Goal: Transaction & Acquisition: Purchase product/service

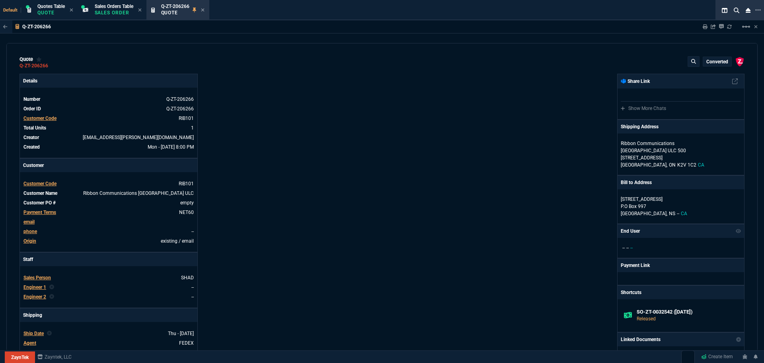
select select "4: SHAD"
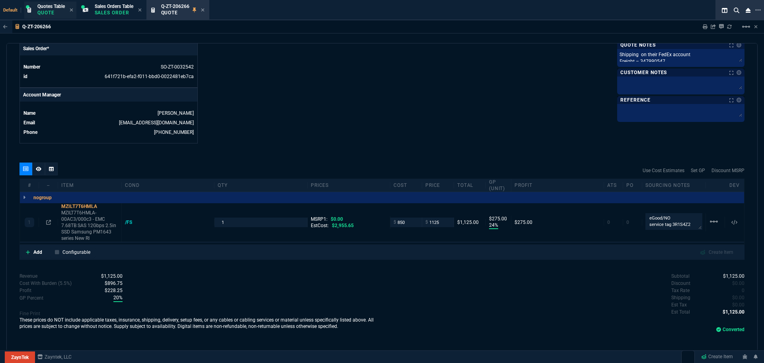
click at [51, 14] on p "Quote" at bounding box center [50, 13] width 27 height 6
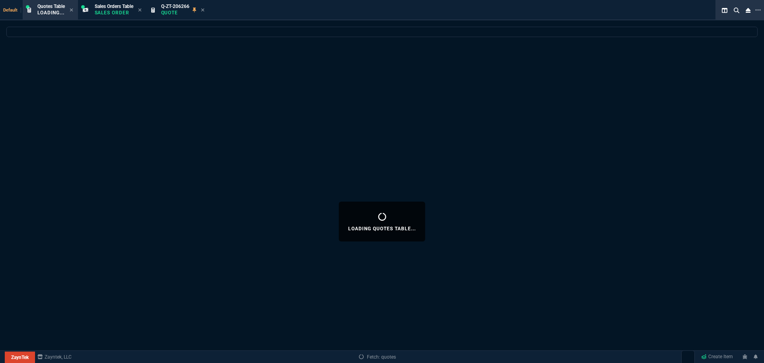
select select
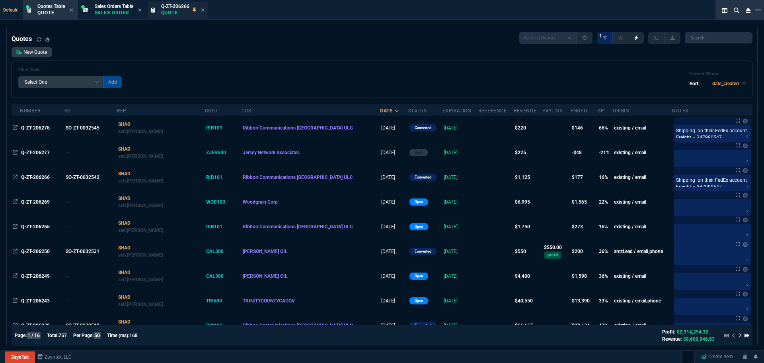
click at [170, 10] on p "Quote" at bounding box center [175, 13] width 28 height 6
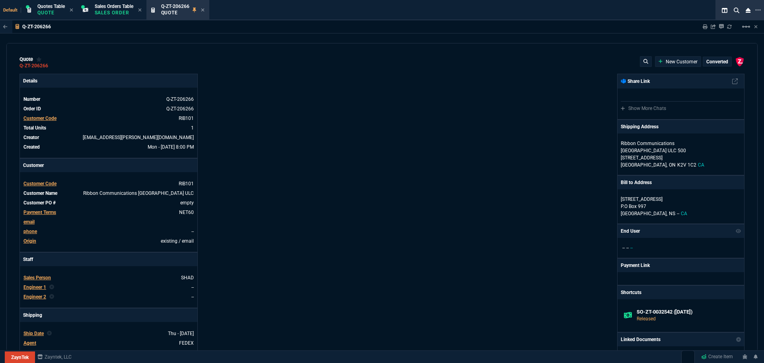
type input "24"
type input "275"
drag, startPoint x: 205, startPoint y: 10, endPoint x: 192, endPoint y: 12, distance: 12.8
click at [204, 10] on icon at bounding box center [202, 9] width 3 height 3
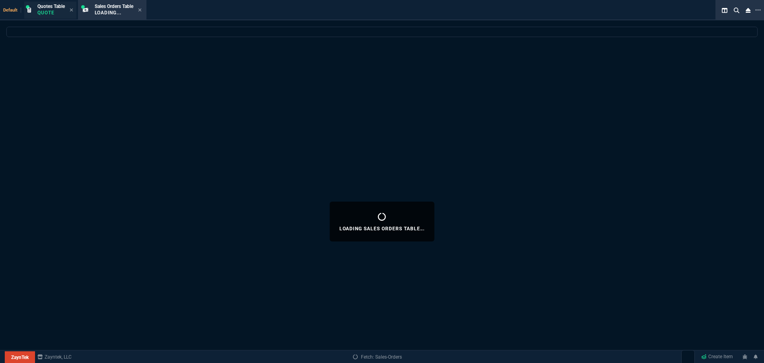
click at [53, 10] on p "Quote" at bounding box center [50, 13] width 27 height 6
select select
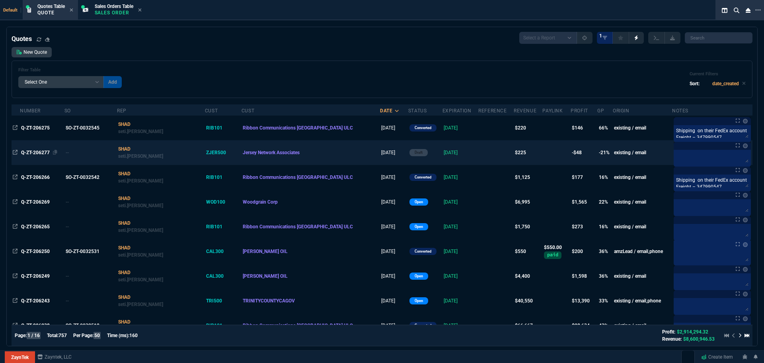
click at [40, 151] on span "Q-ZT-206277" at bounding box center [35, 153] width 29 height 6
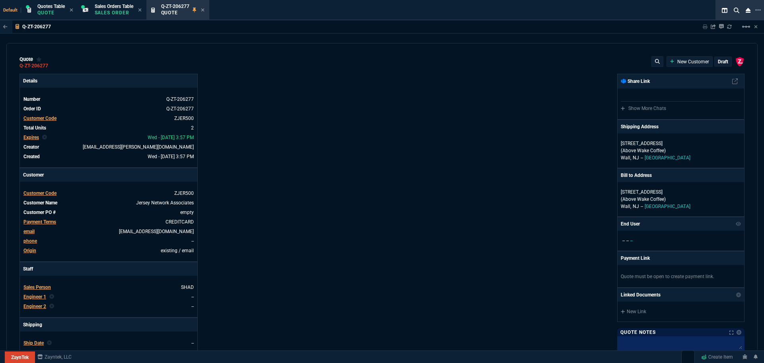
type input "15"
type input "34"
type input "15"
type input "12"
type input "6"
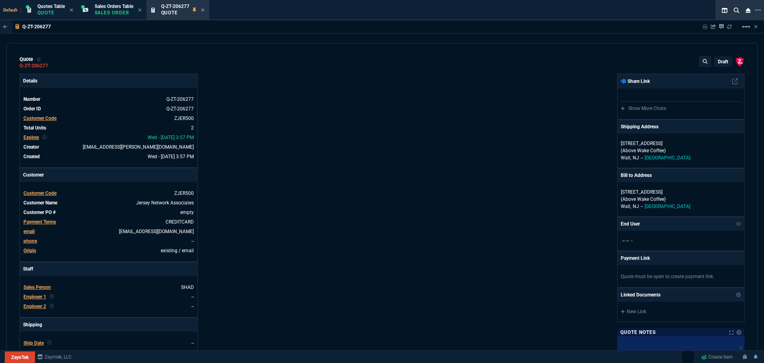
type input "6"
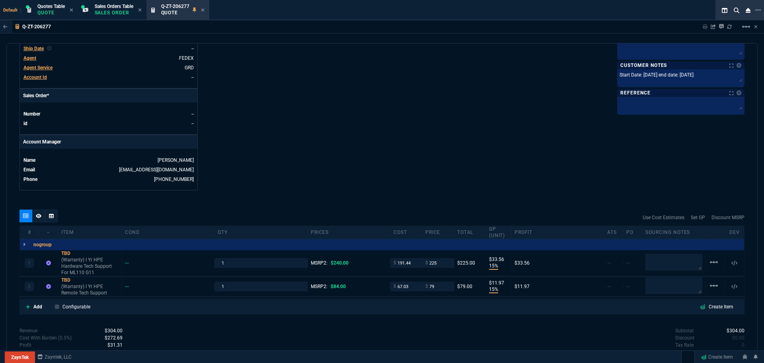
scroll to position [352, 0]
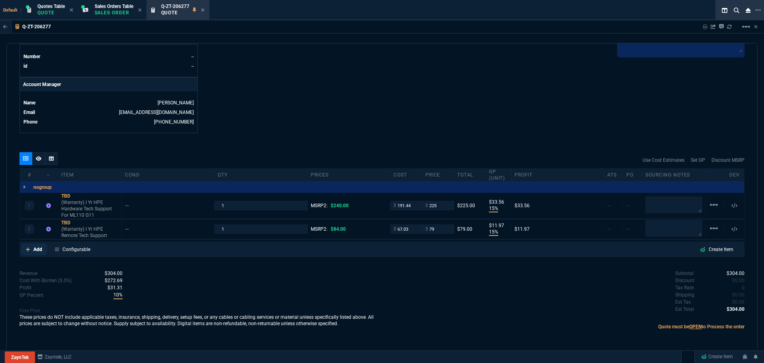
click at [35, 248] on p "Add" at bounding box center [37, 249] width 9 height 7
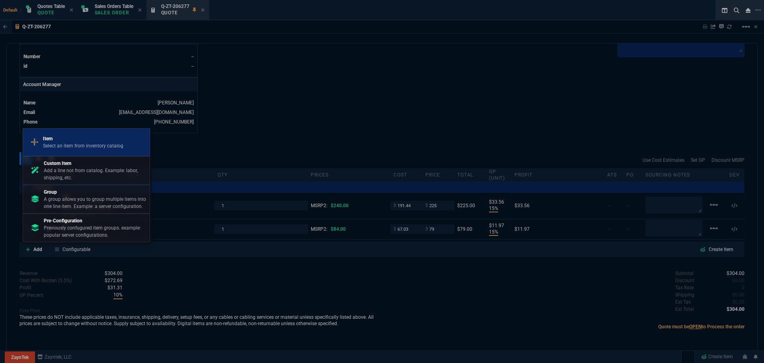
click at [72, 140] on p "Item" at bounding box center [83, 138] width 80 height 7
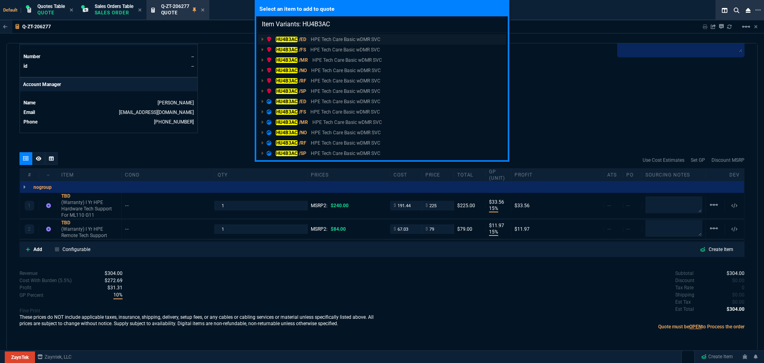
type input "Item Variants: HU4B3AC"
click at [284, 39] on mark "HU4B3AC" at bounding box center [287, 40] width 22 height 6
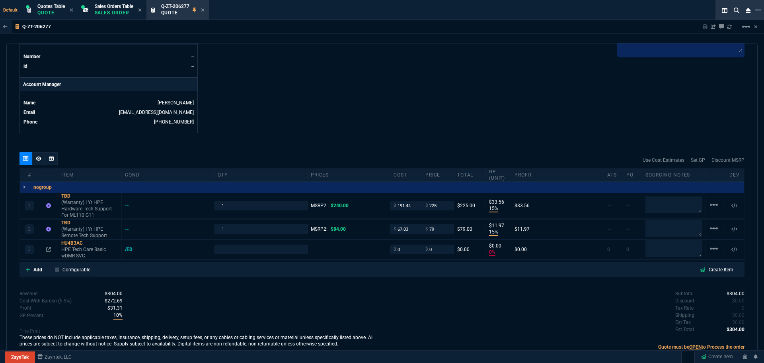
type input "15"
type input "34"
type input "15"
type input "12"
type input "0"
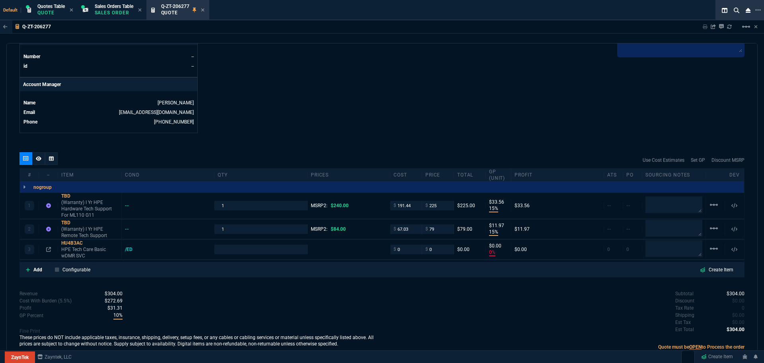
type input "0"
type input "6"
click at [709, 204] on mat-icon "linear_scale" at bounding box center [714, 205] width 10 height 10
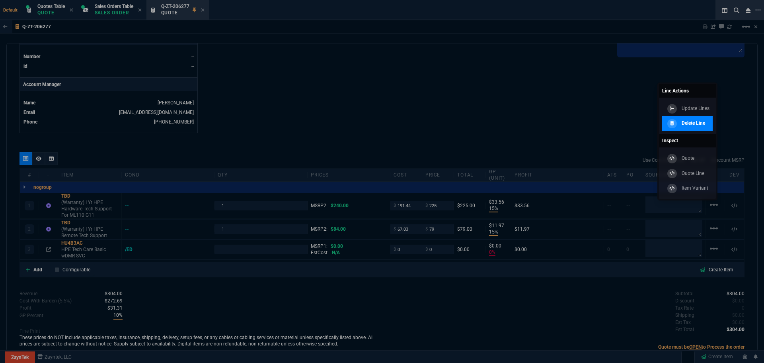
click at [683, 121] on p "Delete Line" at bounding box center [693, 122] width 23 height 7
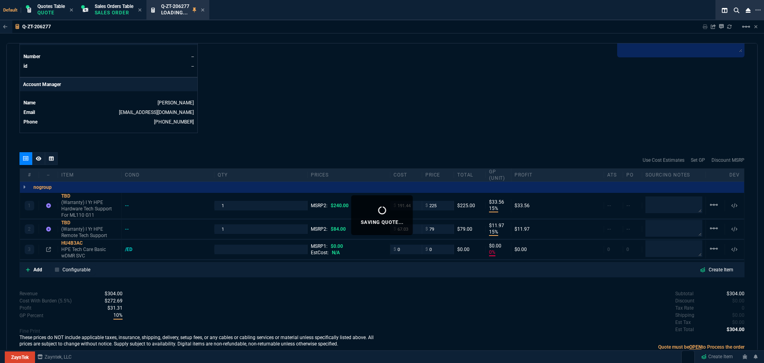
type input "1"
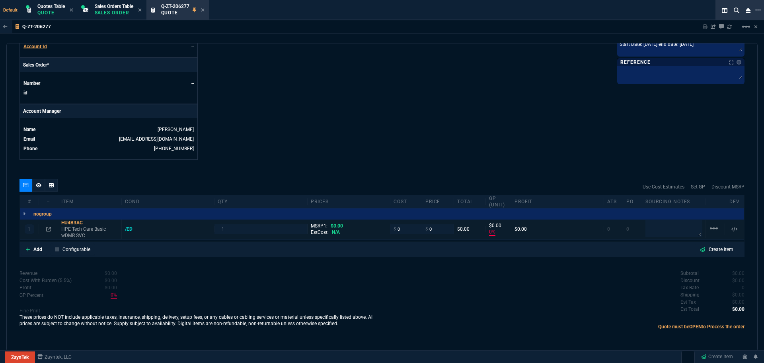
scroll to position [325, 0]
type input "0"
click at [37, 183] on icon at bounding box center [39, 185] width 6 height 5
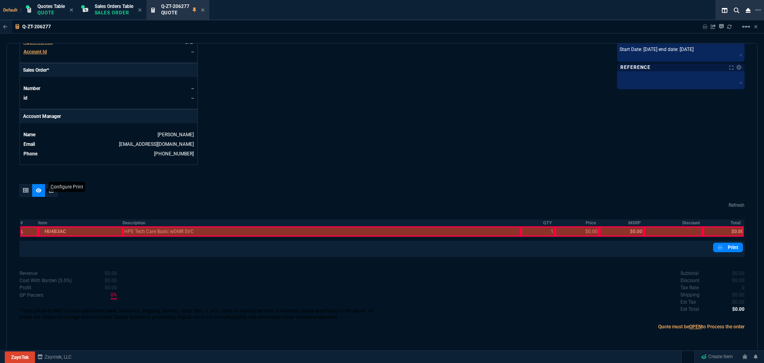
scroll to position [320, 0]
click at [27, 188] on icon at bounding box center [26, 190] width 6 height 5
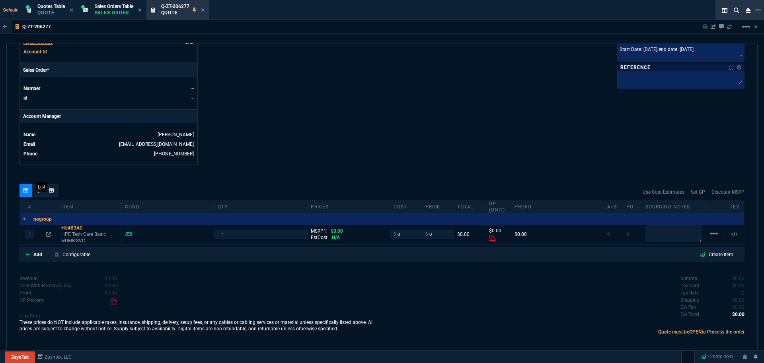
scroll to position [325, 0]
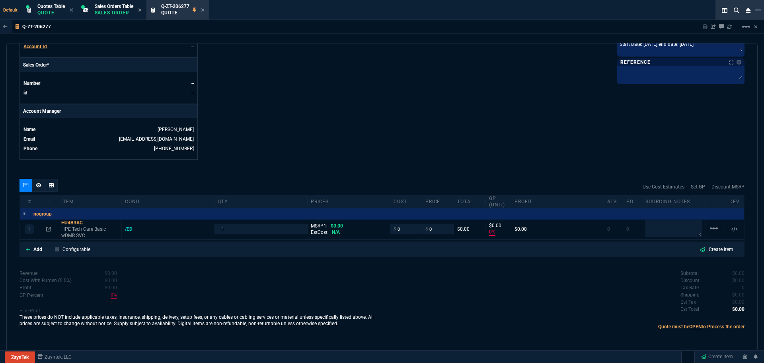
type input "0"
click at [408, 229] on input "0" at bounding box center [406, 228] width 25 height 9
type input "258.47"
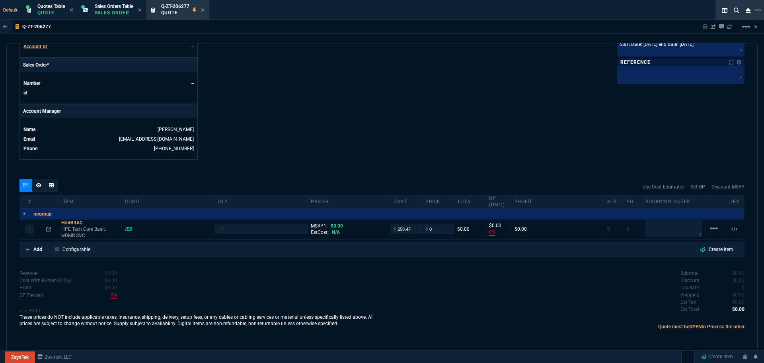
type input "258.47"
type input "-100"
type input "-258"
click at [655, 229] on textarea at bounding box center [674, 228] width 57 height 17
paste textarea "2002822274"
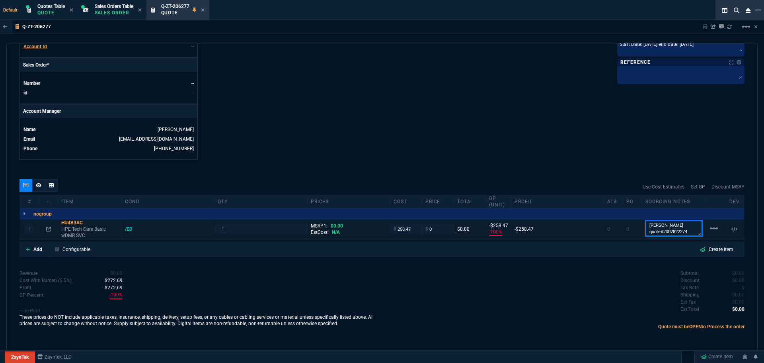
scroll to position [6, 0]
type textarea "Ingram quote#2002822274"
click at [76, 221] on div "1 HU4B3AC HPE Tech Care Basic wDMR SVC /ED 1 MSRP1: $0.00 EstCost: N/A $ 258.47…" at bounding box center [382, 229] width 725 height 20
click at [72, 224] on div "HU4B3AC" at bounding box center [89, 222] width 57 height 6
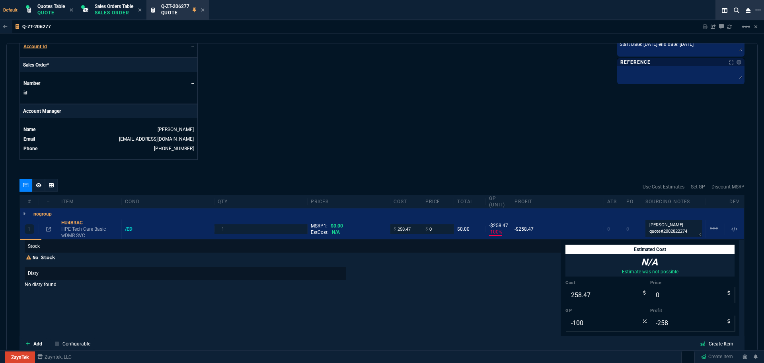
scroll to position [14, 0]
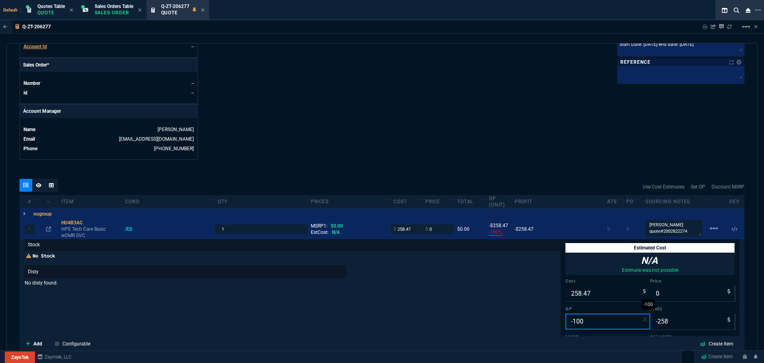
click at [584, 322] on input "-100" at bounding box center [608, 321] width 85 height 16
type input "3"
type input "266"
type input "8"
type input "35"
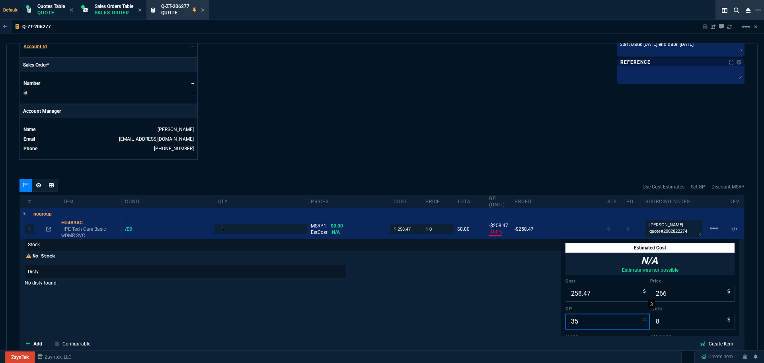
type input "398"
type input "140"
type input "354"
type input "-102"
type input "-360"
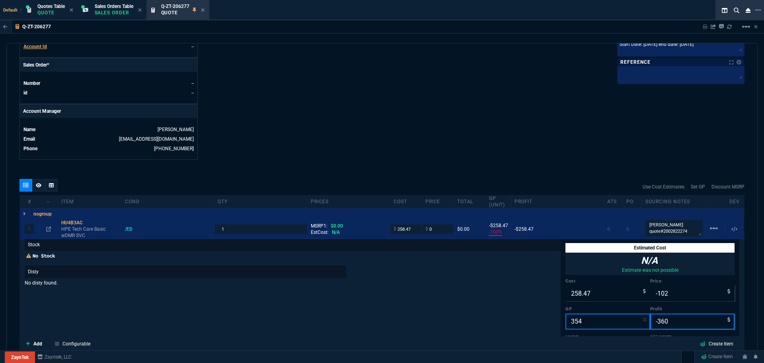
type input "354"
click at [478, 303] on div "Stock No Stock Disty No disty found." at bounding box center [293, 365] width 536 height 254
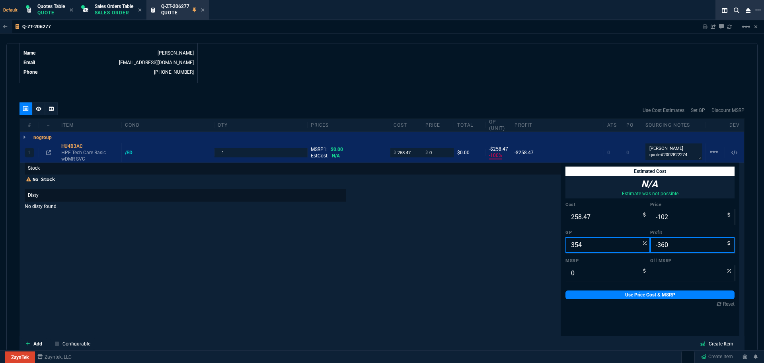
scroll to position [404, 0]
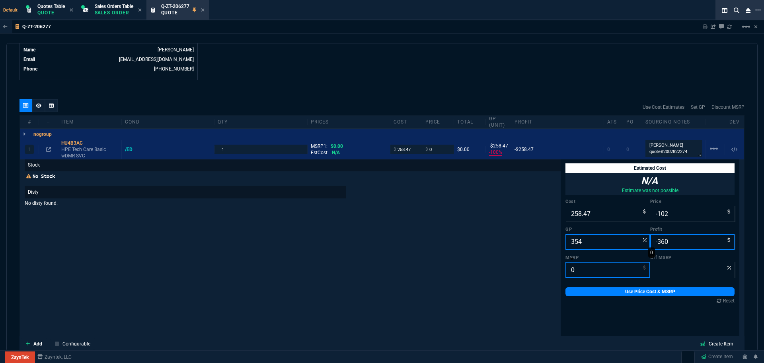
click at [575, 273] on input "0" at bounding box center [608, 270] width 85 height 16
type input "3"
type input "3500"
type input "32"
type input "419"
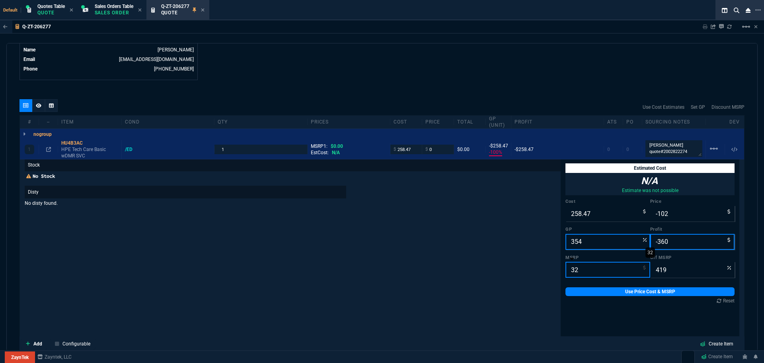
type input "324"
type input "131"
type input "324"
click at [591, 243] on input "354" at bounding box center [608, 242] width 85 height 16
type input "258"
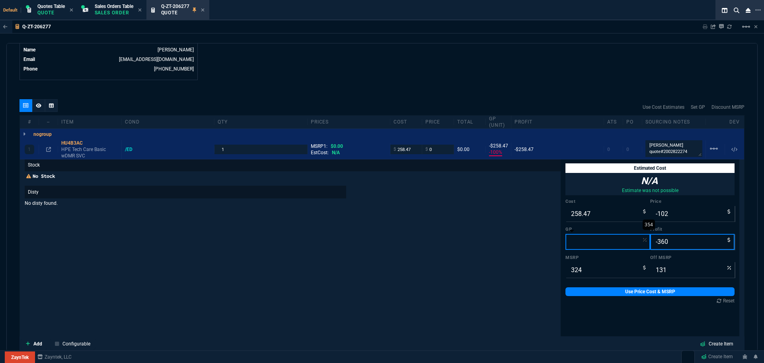
type input "0"
type input "20"
type input "2"
type input "264"
type input "6"
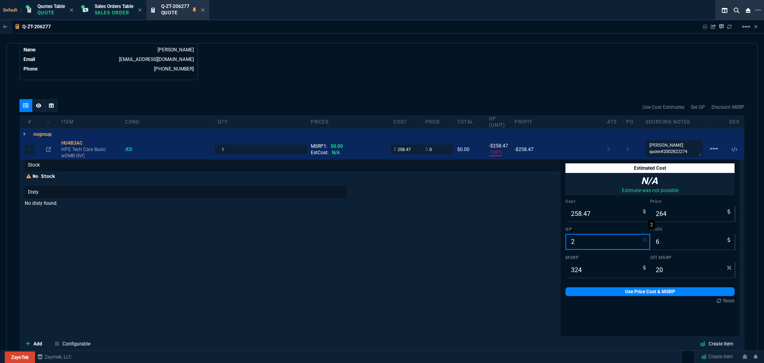
type input "19"
type input "20"
type input "323"
type input "65"
type input "0"
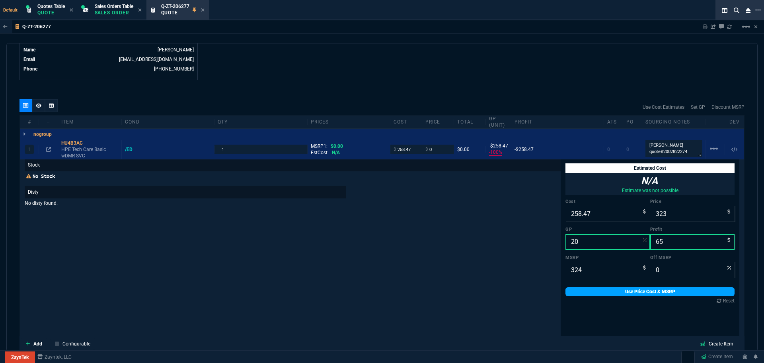
type input "20"
click at [609, 292] on link "Use Price Cost & MSRP" at bounding box center [650, 291] width 169 height 9
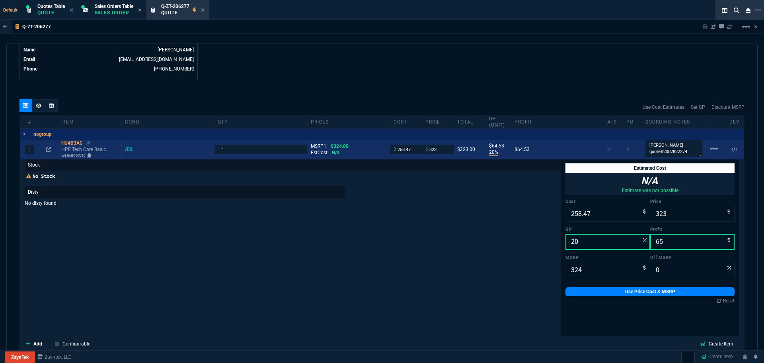
click at [66, 143] on div "HU4B3AC" at bounding box center [89, 143] width 57 height 6
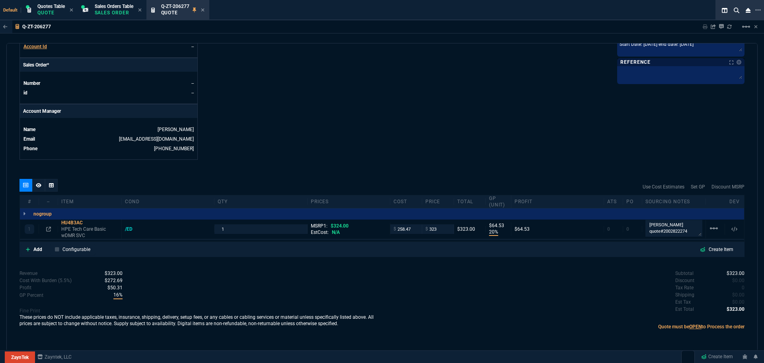
scroll to position [325, 0]
click at [436, 229] on input "323" at bounding box center [438, 228] width 25 height 9
type input "324"
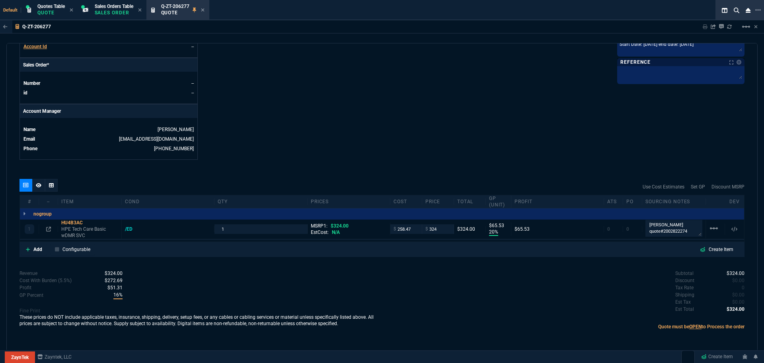
type input "66"
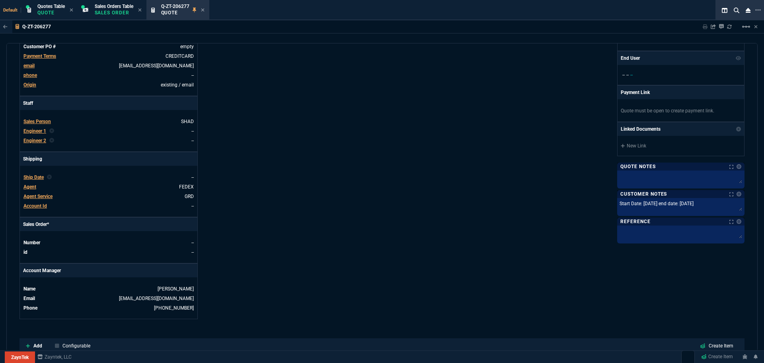
scroll to position [0, 0]
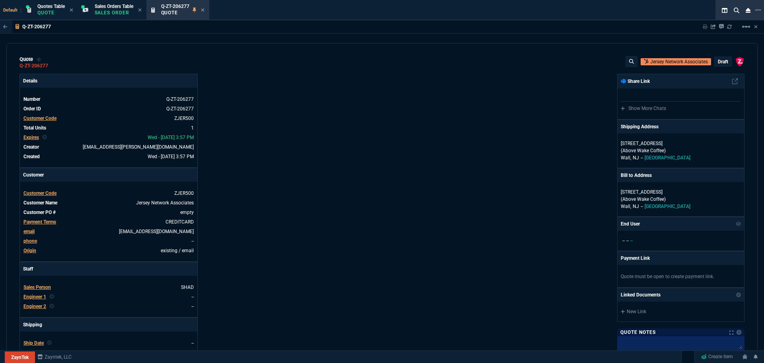
click at [718, 62] on p "draft" at bounding box center [723, 62] width 10 height 6
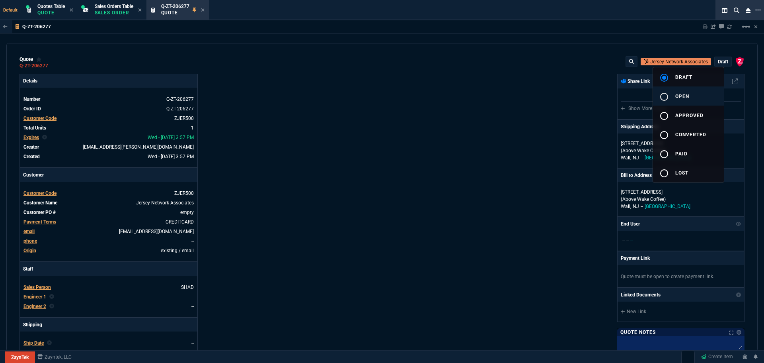
click at [663, 98] on mat-icon "radio_button_unchecked" at bounding box center [665, 97] width 10 height 10
type input "20"
type input "66"
type input "0"
click at [449, 154] on div at bounding box center [382, 181] width 764 height 363
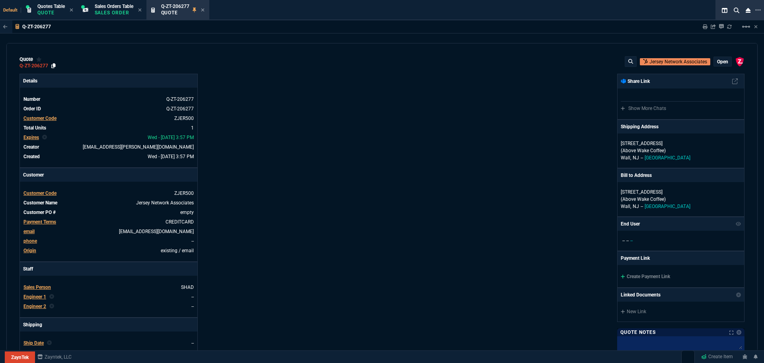
click at [54, 66] on icon at bounding box center [53, 65] width 4 height 5
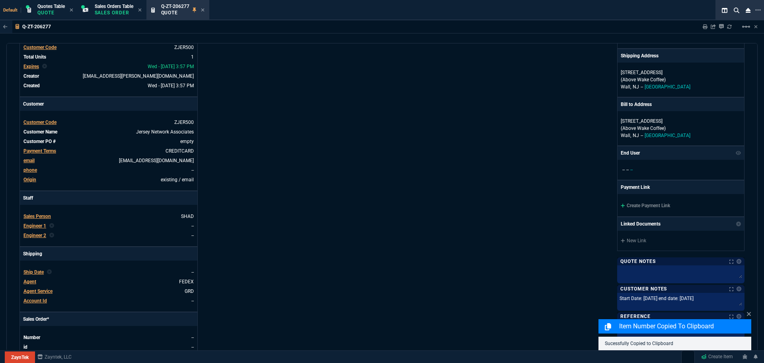
scroll to position [239, 0]
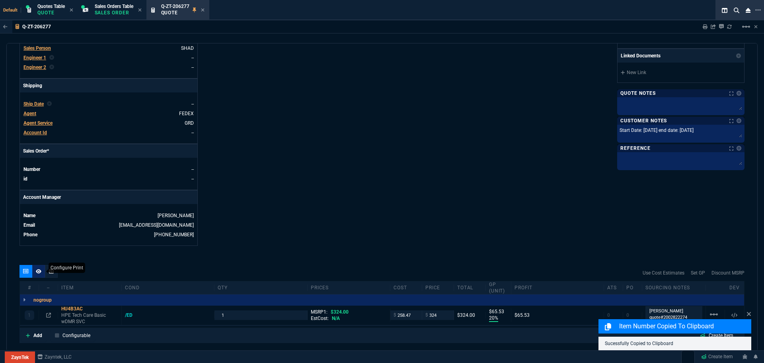
click at [37, 274] on nx-icon at bounding box center [39, 271] width 6 height 6
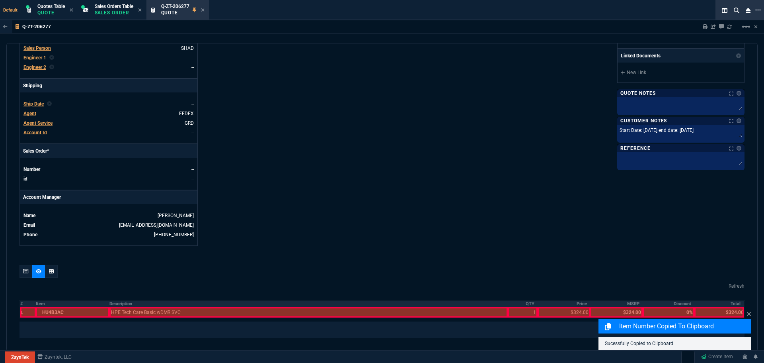
click at [119, 305] on th "Description" at bounding box center [308, 303] width 398 height 7
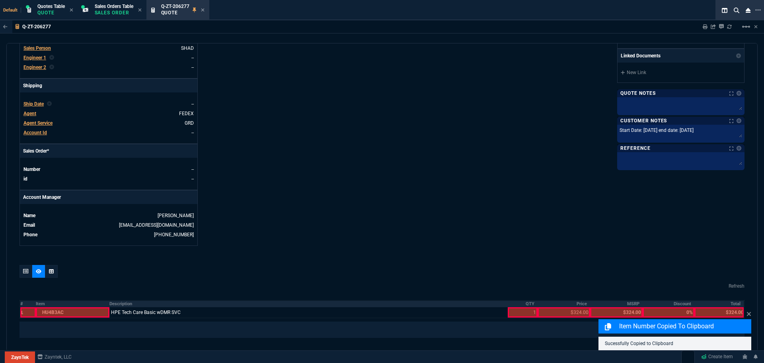
click at [526, 304] on th "QTY" at bounding box center [523, 303] width 30 height 7
click at [572, 303] on th "Price" at bounding box center [564, 303] width 53 height 7
click at [730, 303] on th "Total" at bounding box center [720, 303] width 50 height 7
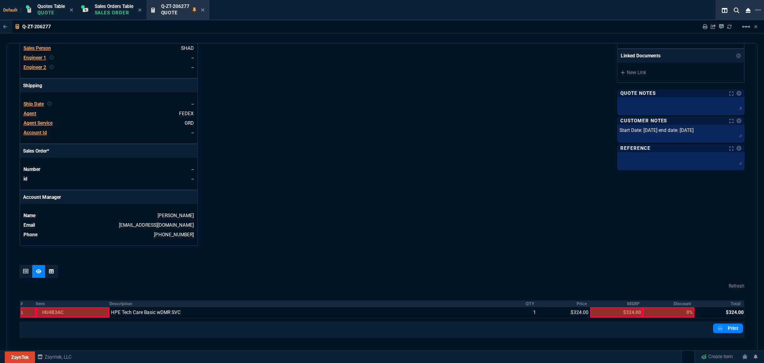
scroll to position [308, 0]
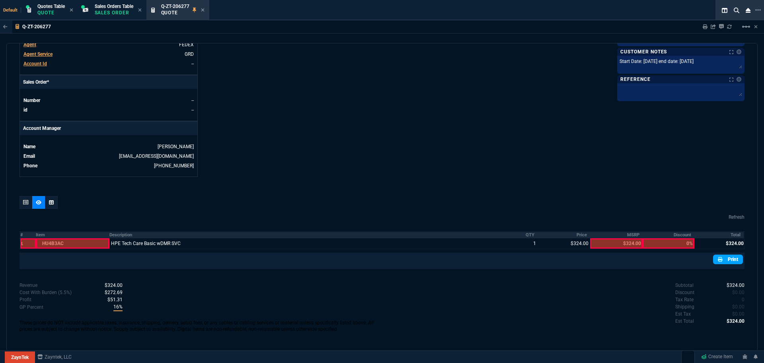
click at [728, 258] on link "Print" at bounding box center [728, 259] width 30 height 10
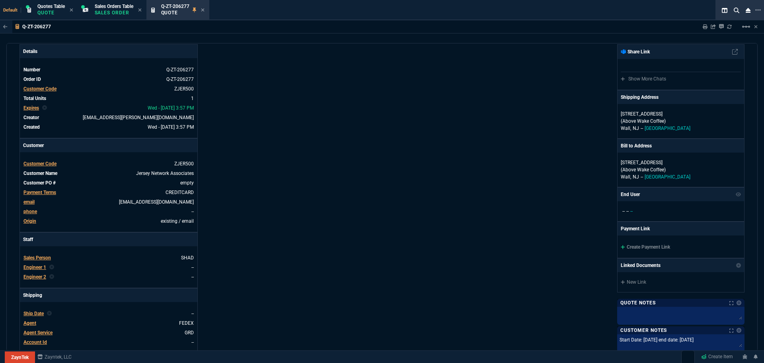
scroll to position [29, 0]
click at [628, 246] on link "Create Payment Link" at bounding box center [645, 247] width 49 height 6
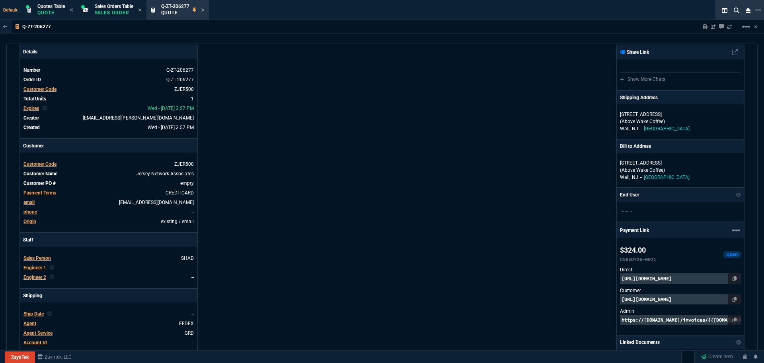
click at [630, 297] on p "https://pay.zayntek.com/public/quotes/Q-ZT-206277/checkout" at bounding box center [680, 299] width 121 height 10
click at [667, 279] on p "https://invoice.stripe.com/i/acct_1I6H3PGIEBFwmLaG/live_YWNjdF8xSTZIM1BHSUVCRnd…" at bounding box center [680, 278] width 121 height 10
click at [680, 299] on p "https://pay.zayntek.com/public/quotes/Q-ZT-206277/checkout" at bounding box center [680, 299] width 121 height 10
click at [733, 299] on icon at bounding box center [735, 299] width 4 height 5
click at [205, 11] on icon at bounding box center [203, 10] width 4 height 5
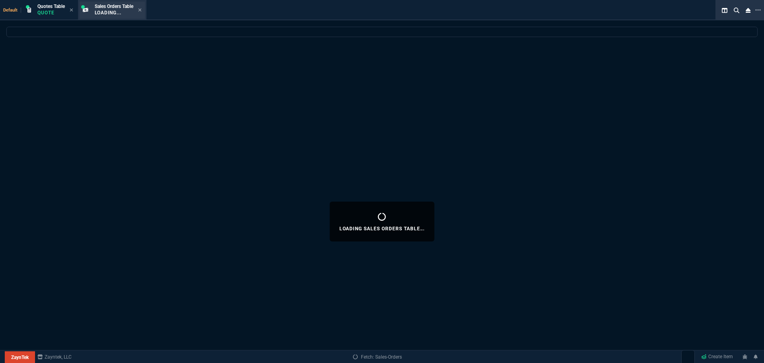
select select
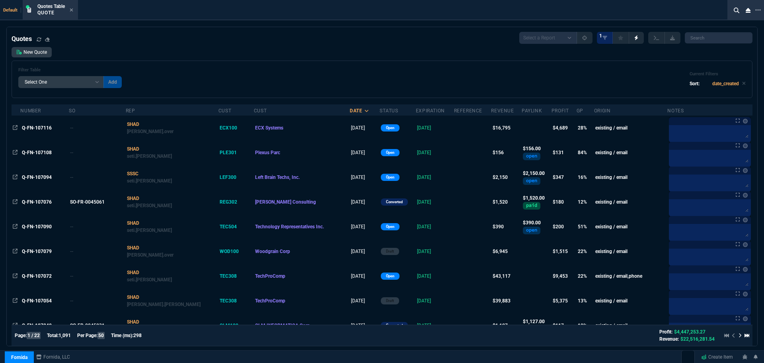
select select "4: SHAD"
select select
click at [706, 38] on input "search" at bounding box center [719, 37] width 68 height 11
paste input "Q-FN-107054"
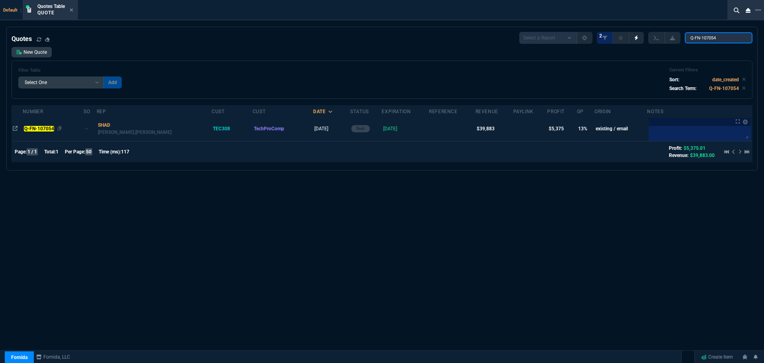
type input "Q-FN-107054"
click at [39, 127] on mark "Q-FN-107054" at bounding box center [39, 129] width 30 height 6
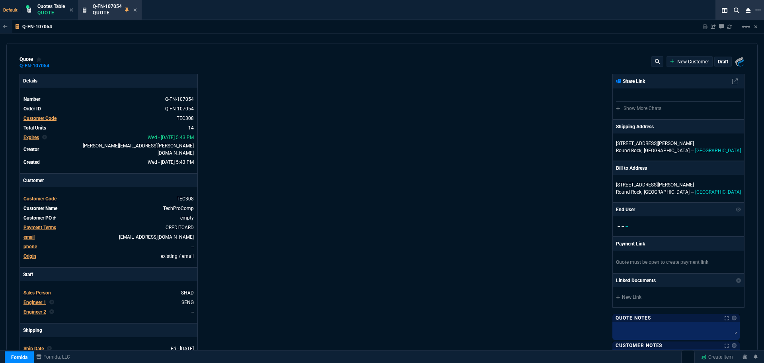
type input "21"
type input "2874"
type input "23"
type input "500"
type input "24"
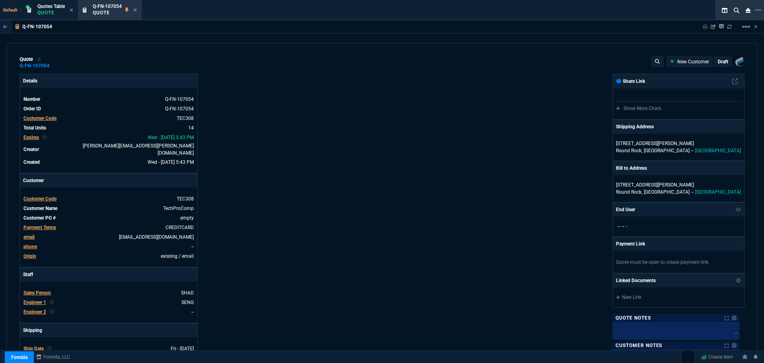
type input "550"
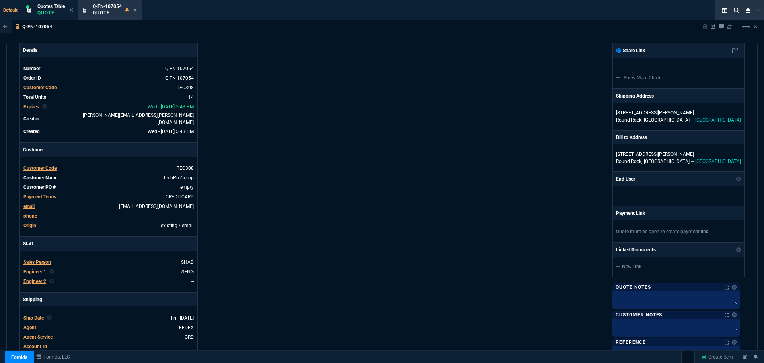
scroll to position [119, 0]
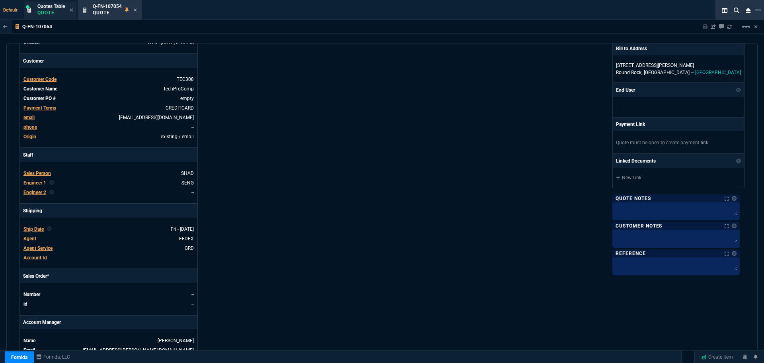
click at [44, 11] on p "Quote" at bounding box center [50, 13] width 27 height 6
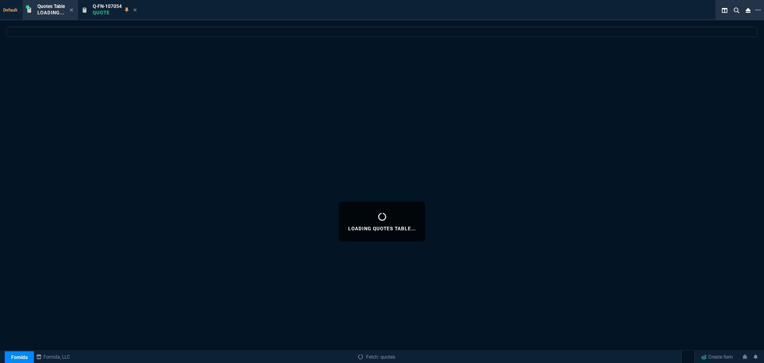
select select
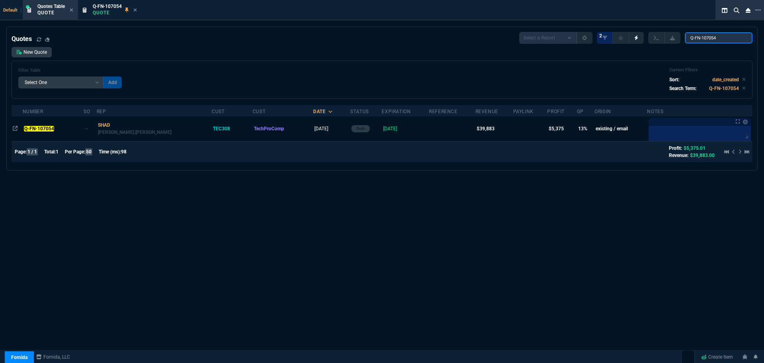
click at [740, 37] on input "Q-FN-107054" at bounding box center [719, 37] width 68 height 11
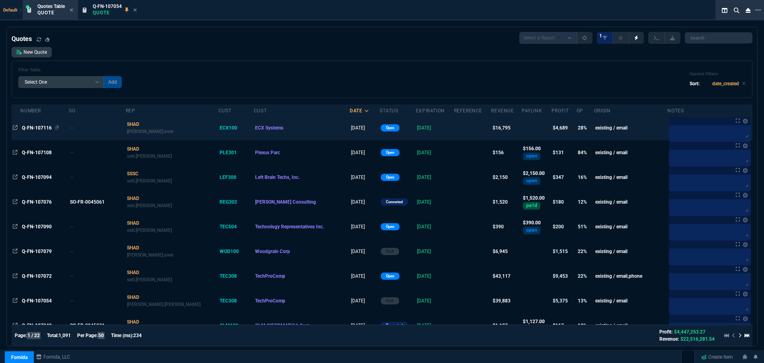
click at [41, 127] on span "Q-FN-107116" at bounding box center [37, 128] width 30 height 6
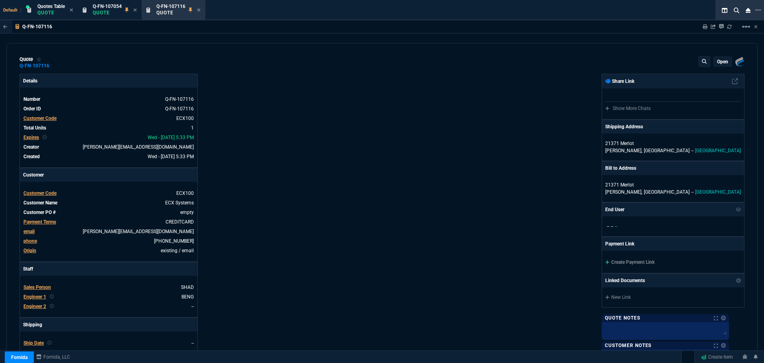
type input "32"
type input "5320"
type input "72"
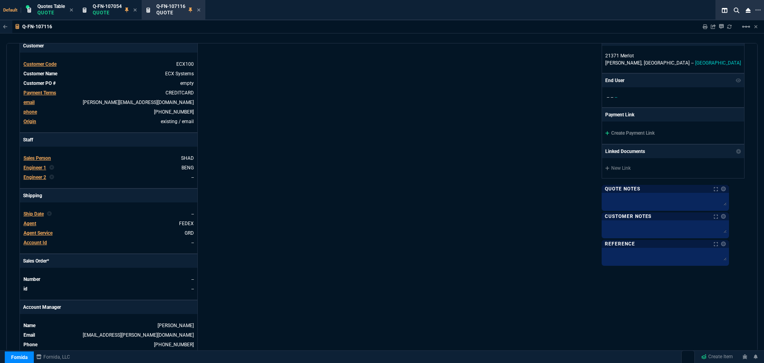
scroll to position [113, 0]
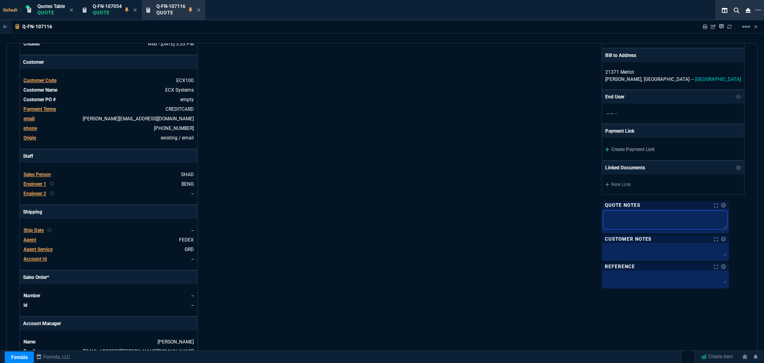
click at [636, 220] on textarea at bounding box center [665, 220] width 124 height 18
paste textarea "SWS16158651-V1"
type textarea "SWS16158651-V1"
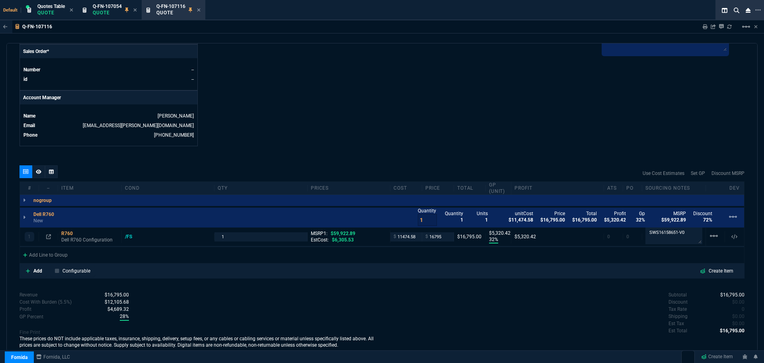
scroll to position [352, 0]
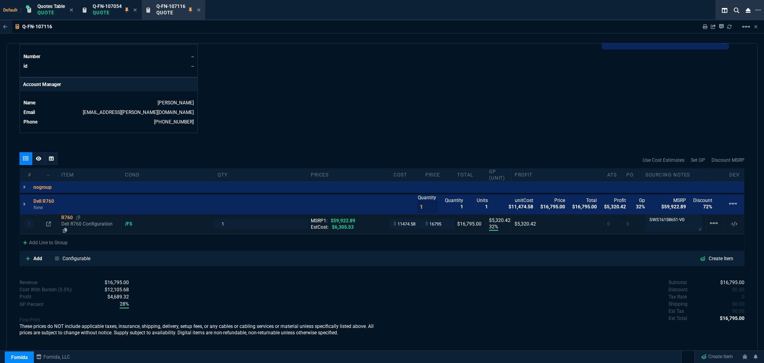
click at [68, 219] on div "R760" at bounding box center [89, 217] width 57 height 6
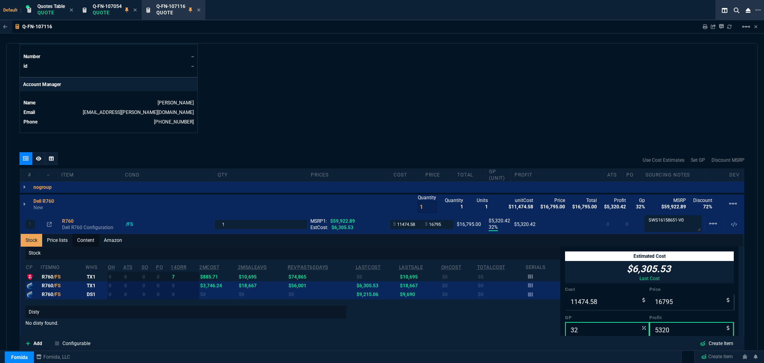
click at [90, 239] on link "Content" at bounding box center [85, 240] width 27 height 13
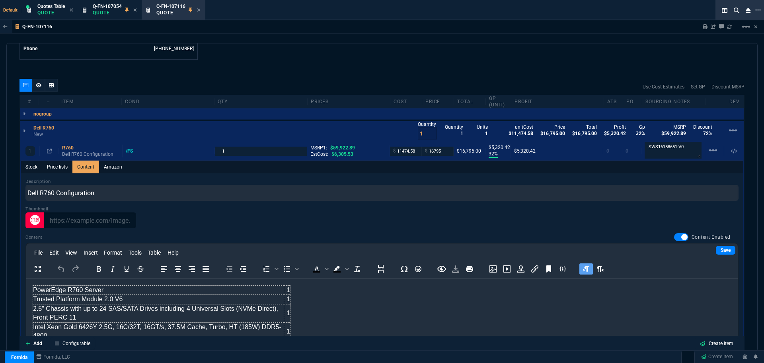
scroll to position [511, 0]
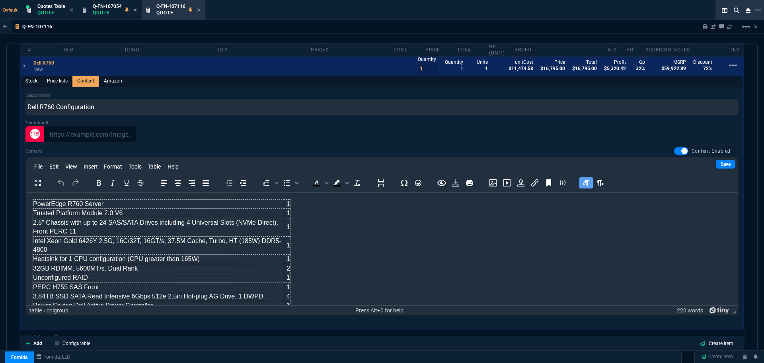
click at [199, 10] on icon at bounding box center [198, 9] width 3 height 3
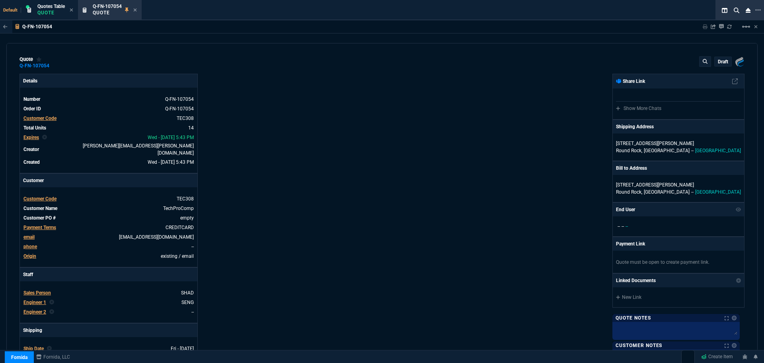
type input "21"
type input "2874"
type input "23"
type input "500"
type input "24"
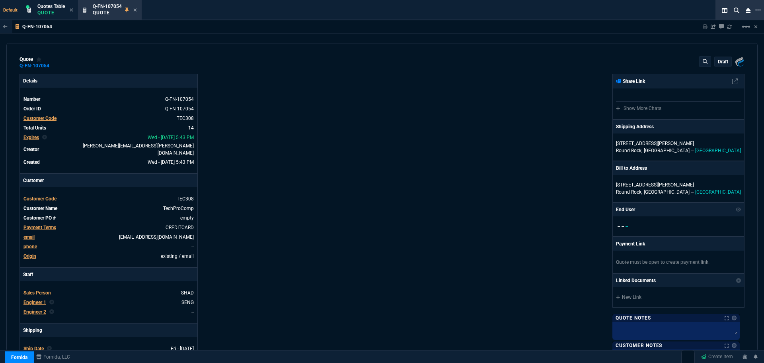
type input "550"
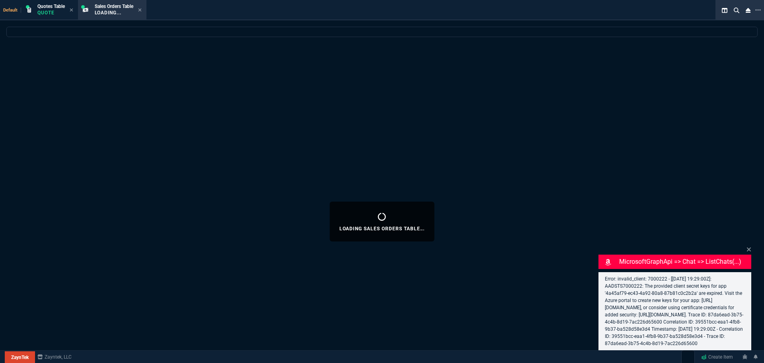
select select "4: SHAD"
select select
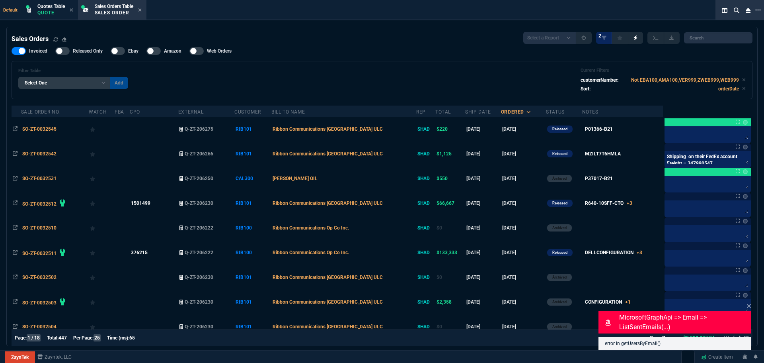
click at [268, 75] on div "Filter Table Select One Add Filter () Bill To Name (billToName) CPO (yourRefere…" at bounding box center [382, 80] width 728 height 25
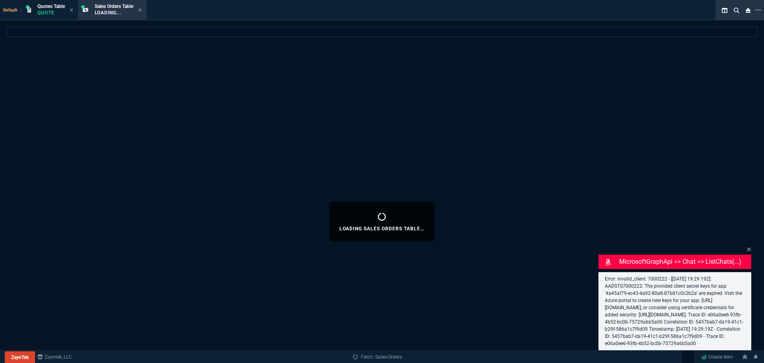
select select "4: SHAD"
select select
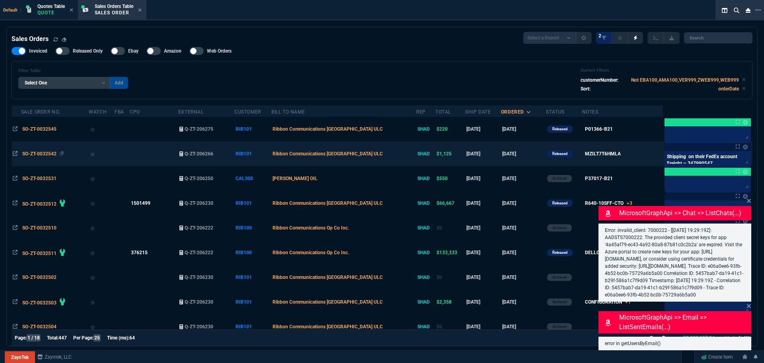
click at [42, 152] on span "SO-ZT-0032542" at bounding box center [39, 154] width 34 height 6
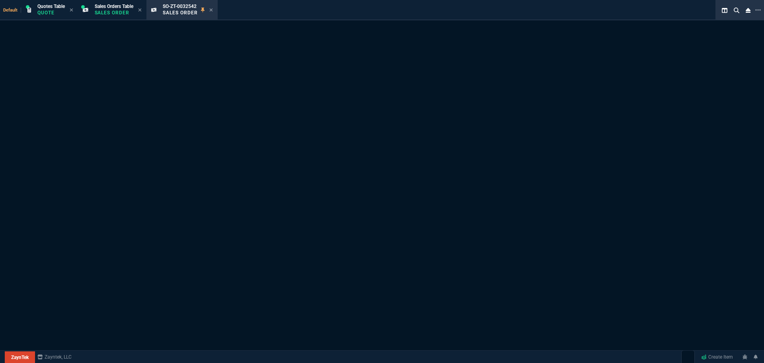
select select "4: SHAD"
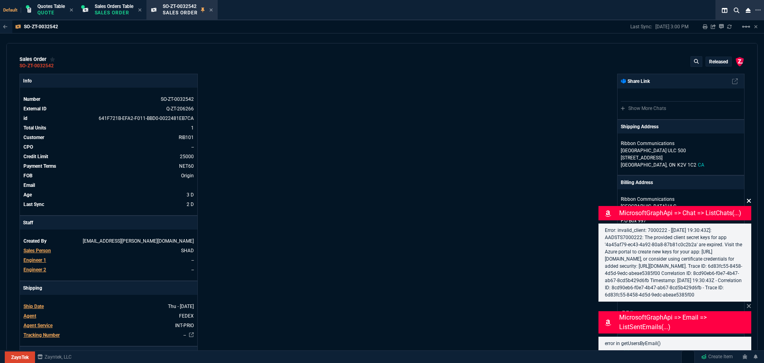
click at [750, 199] on icon at bounding box center [749, 201] width 4 height 4
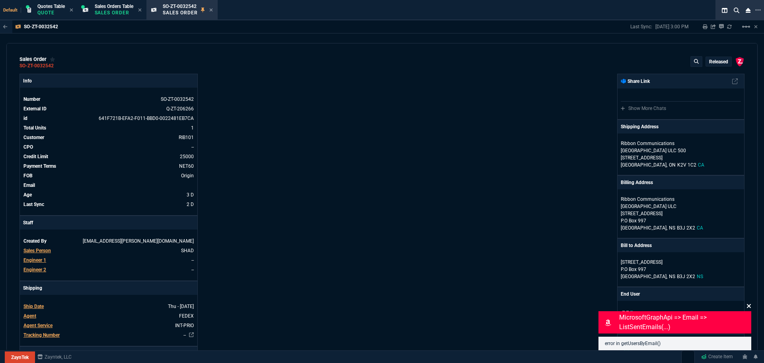
click at [750, 304] on icon at bounding box center [749, 306] width 5 height 6
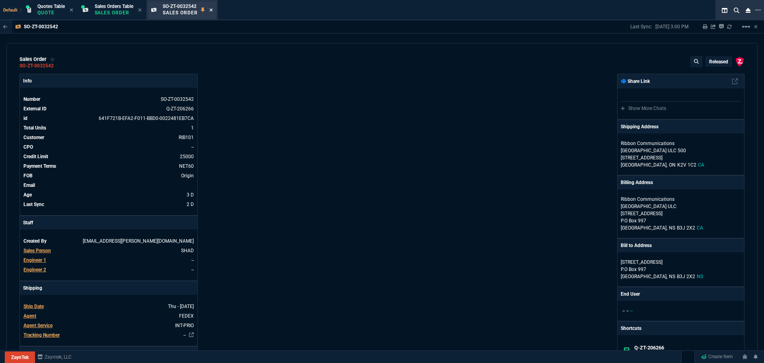
click at [213, 9] on icon at bounding box center [211, 10] width 4 height 5
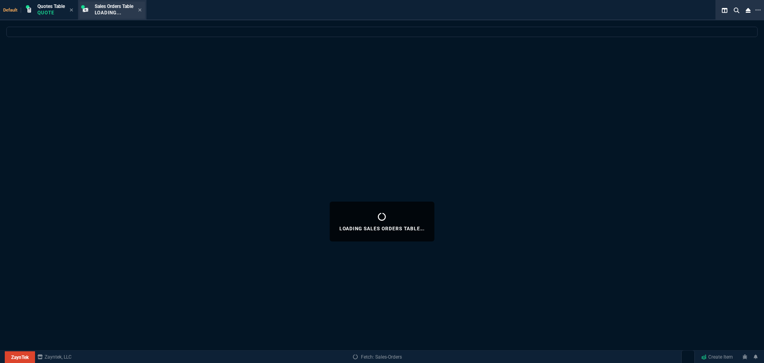
select select
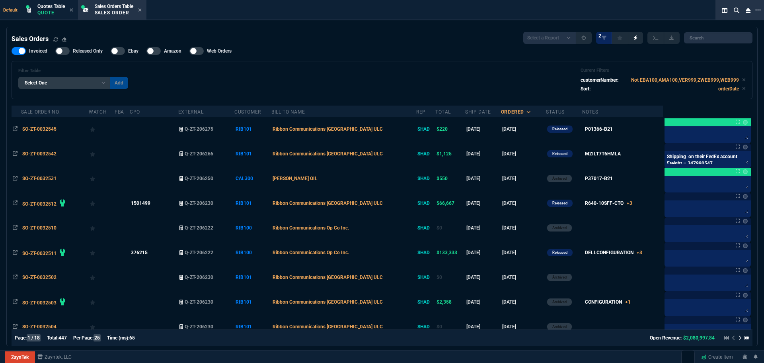
click at [269, 81] on div "Filter Table Select One Add Filter () Bill To Name (billToName) CPO (yourRefere…" at bounding box center [382, 80] width 728 height 25
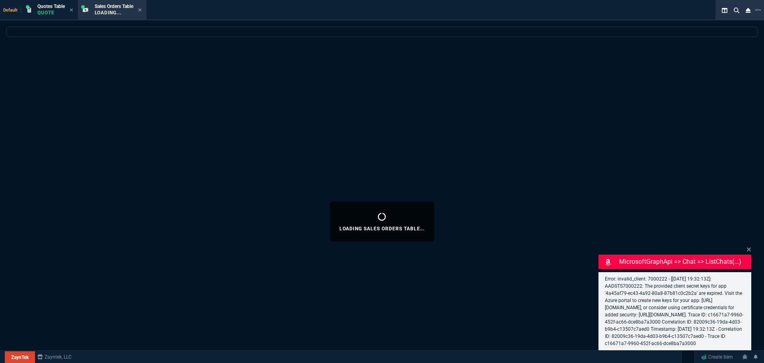
select select "4: SHAD"
select select
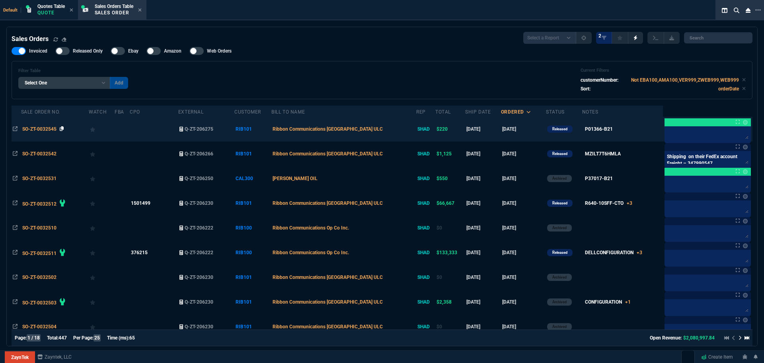
click at [62, 129] on icon at bounding box center [62, 128] width 4 height 5
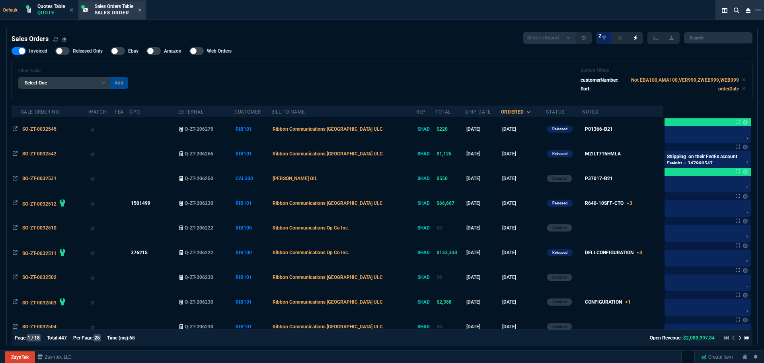
drag, startPoint x: 54, startPoint y: 10, endPoint x: 100, endPoint y: 15, distance: 45.7
click at [54, 10] on p "Quote" at bounding box center [50, 13] width 27 height 6
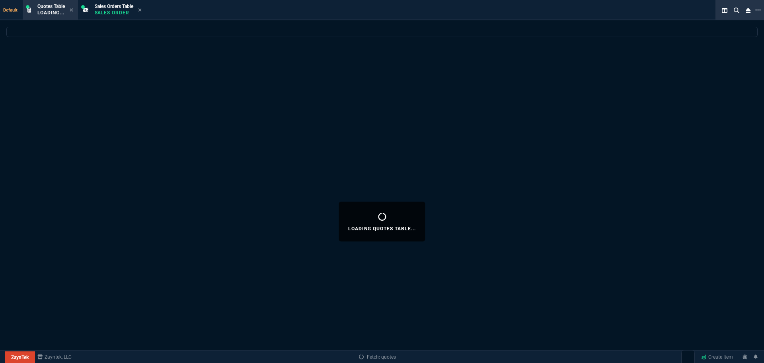
select select
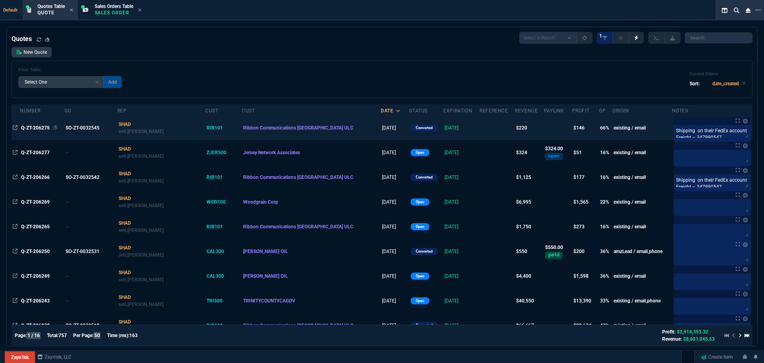
click at [42, 128] on span "Q-ZT-206275" at bounding box center [35, 128] width 29 height 6
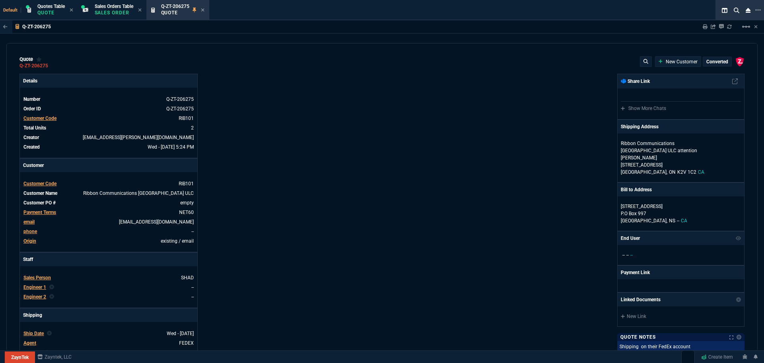
type input "202"
type input "68"
type input "75"
type input "46"
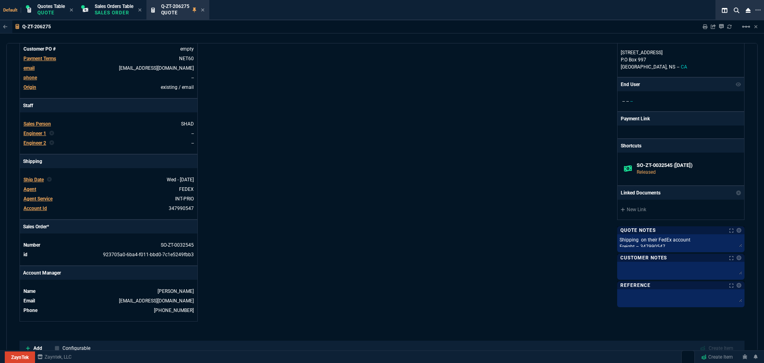
scroll to position [159, 0]
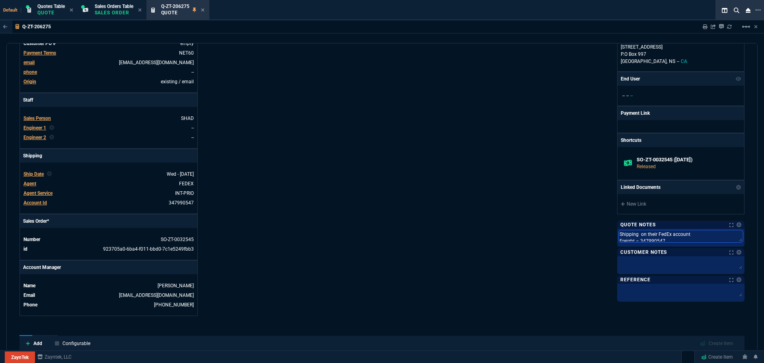
click at [654, 232] on textarea "Shipping on their FedEx account Freight – 347990547 Duty & Taxes - 127982260 In…" at bounding box center [681, 236] width 124 height 12
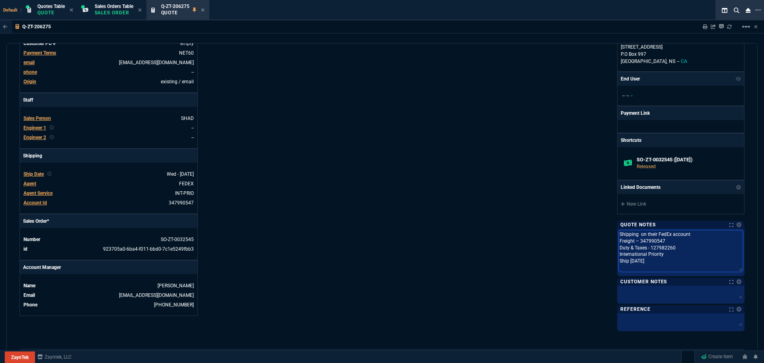
drag, startPoint x: 615, startPoint y: 235, endPoint x: 668, endPoint y: 246, distance: 53.6
click at [668, 246] on textarea "Shipping on their FedEx account Freight – 347990547 Duty & Taxes - 127982260 In…" at bounding box center [681, 250] width 124 height 41
paste textarea "edEx International Priority Freight – 349905477 Duty & Taxes – 127982260"
type textarea "Shipping on their FedEx account FedEx International Priority Freight – 34990547…"
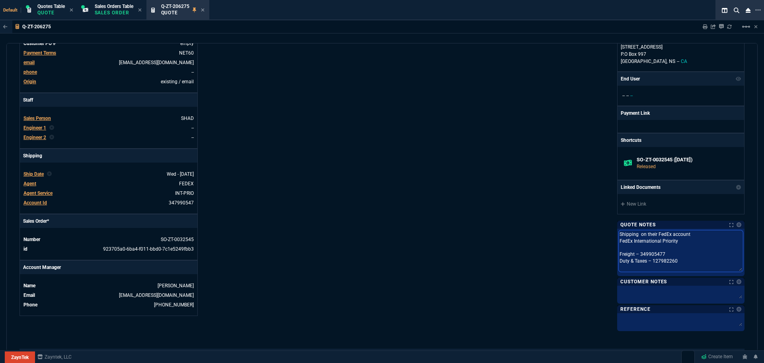
click at [619, 245] on textarea "Shipping on their FedEx account FedEx International Priority Freight – 34990547…" at bounding box center [681, 250] width 124 height 41
type textarea "Shipping on their FedEx account FedEx International Priority Freight – 34990547…"
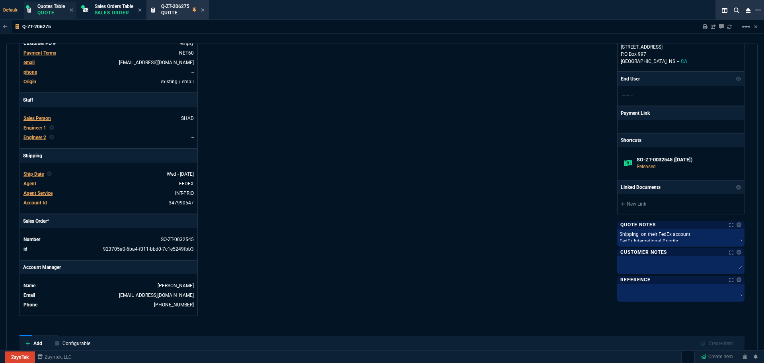
click at [51, 10] on p "Quote" at bounding box center [50, 13] width 27 height 6
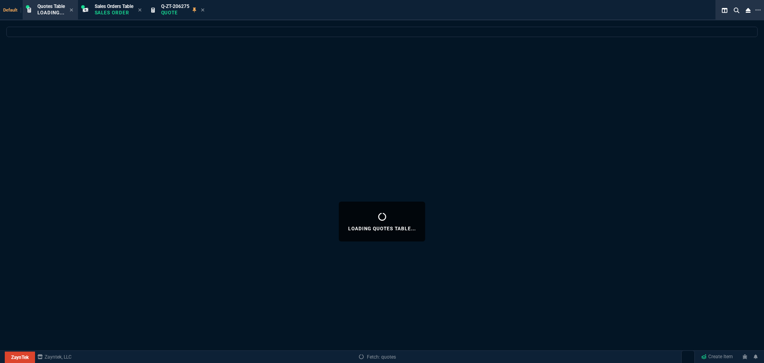
select select
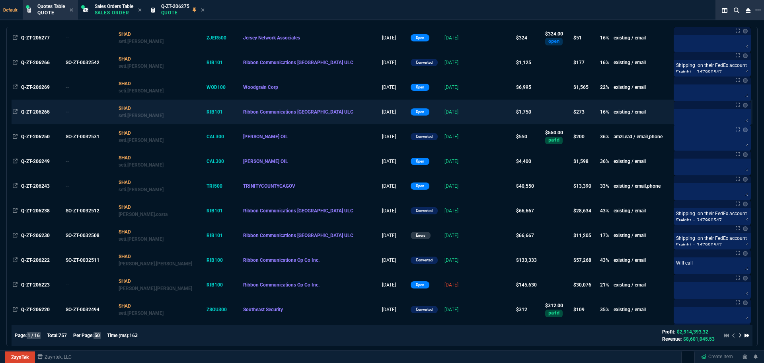
scroll to position [119, 0]
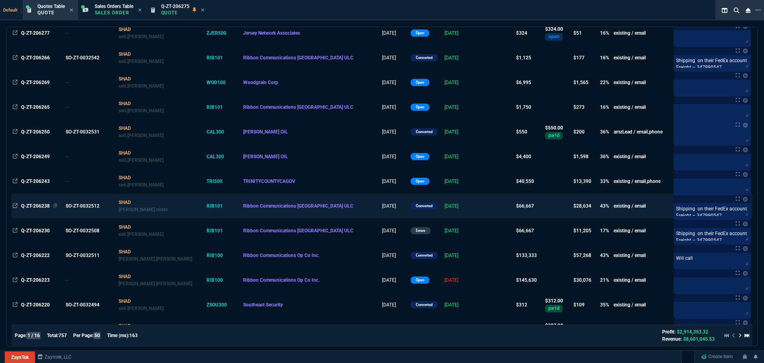
click at [40, 204] on span "Q-ZT-206238" at bounding box center [35, 206] width 29 height 6
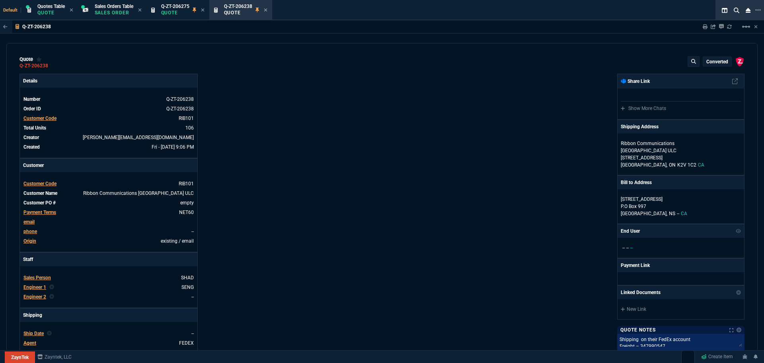
type input "35"
type input "695"
type input "48"
type input "429"
type input "82"
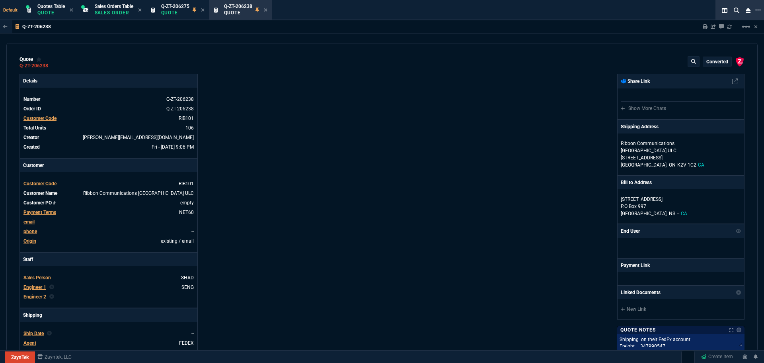
type input "46"
type input "0"
type input "96"
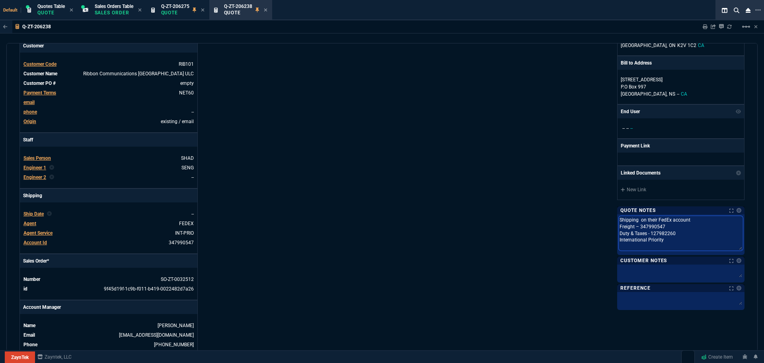
click at [723, 221] on textarea "Shipping on their FedEx account Freight – 347990547 Duty & Taxes - 127982260 In…" at bounding box center [681, 233] width 124 height 35
drag, startPoint x: 616, startPoint y: 228, endPoint x: 666, endPoint y: 248, distance: 54.5
click at [666, 248] on textarea "Shipping on their FedEx account Freight – 347990547 Duty & Taxes - 127982260 In…" at bounding box center [681, 233] width 124 height 35
paste textarea "edEx International Priority Freight – 349905477 Duty & Taxes – 127982260"
type textarea "Shipping on their FedEx account FedEx International Priority Freight – 34990547…"
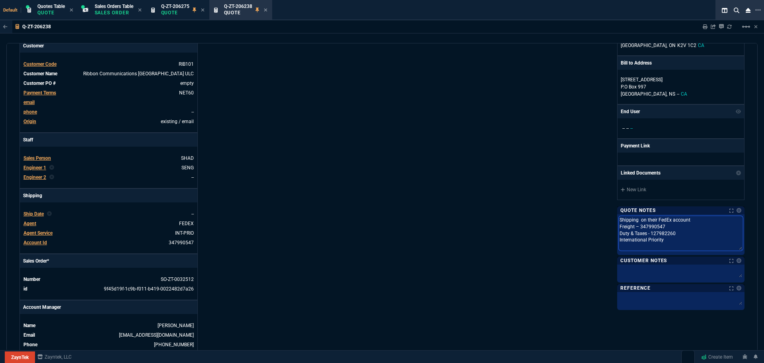
type textarea "Shipping on their FedEx account FedEx International Priority Freight – 34990547…"
click at [619, 232] on textarea "Shipping on their FedEx account FedEx International Priority Freight – 34990547…" at bounding box center [681, 233] width 124 height 35
type textarea "Shipping on their FedEx account FedEx International Priority Freight – 34990547…"
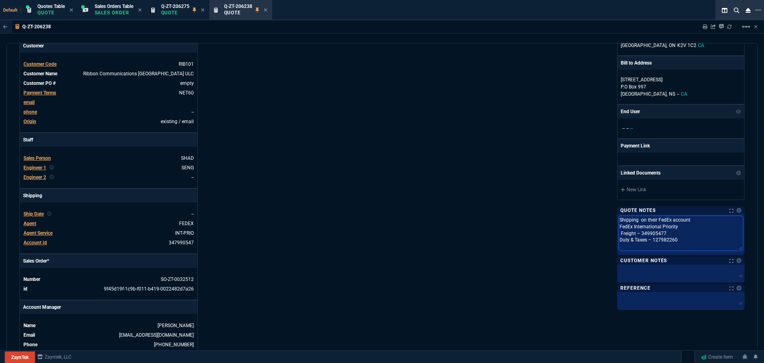
type textarea "Shipping on their FedEx account FedEx International Priority Freight – 34990547…"
click at [466, 153] on div "ZaynTek, LLC 2609 Technology Dr Suite 200 Plano, TX 75074 Share Link Show More …" at bounding box center [563, 154] width 363 height 401
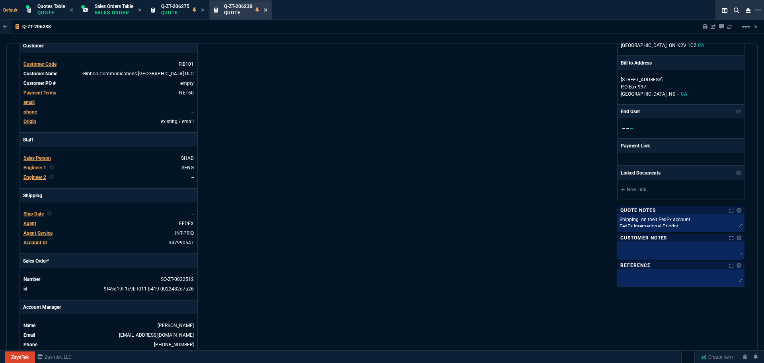
click at [267, 9] on icon at bounding box center [265, 9] width 3 height 3
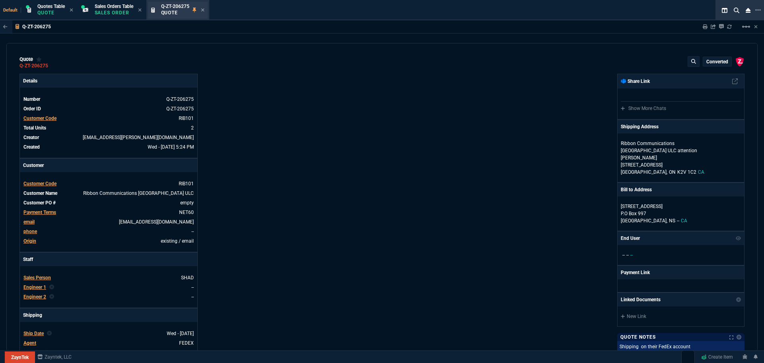
type input "202"
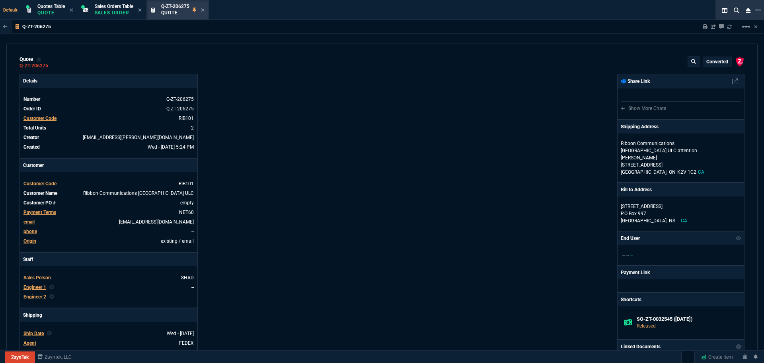
type input "68"
type input "75"
type input "46"
click at [205, 10] on icon at bounding box center [203, 10] width 4 height 5
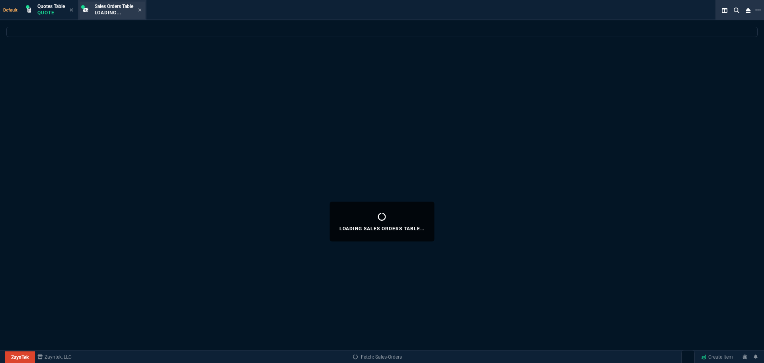
select select
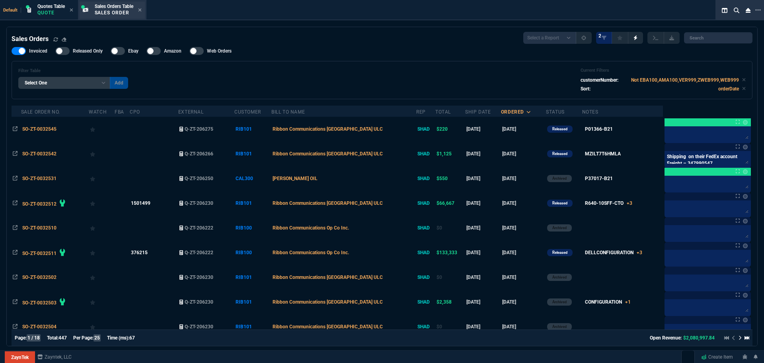
click at [144, 10] on div "Sales Orders Table Sales Order" at bounding box center [112, 10] width 65 height 17
click at [760, 10] on icon at bounding box center [759, 10] width 6 height 2
click at [704, 15] on li "Open New Tab" at bounding box center [718, 17] width 79 height 10
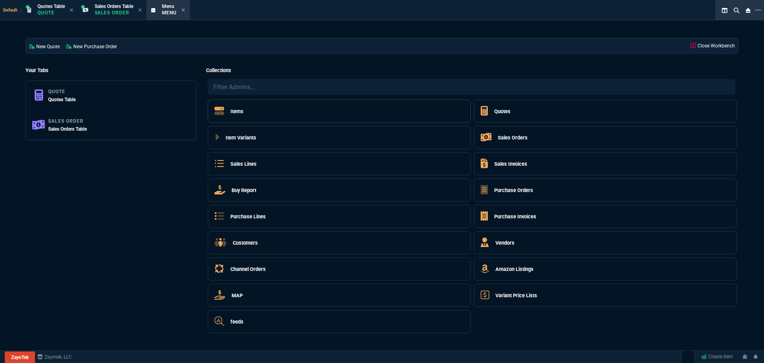
click at [239, 112] on h5 "Items" at bounding box center [236, 111] width 13 height 8
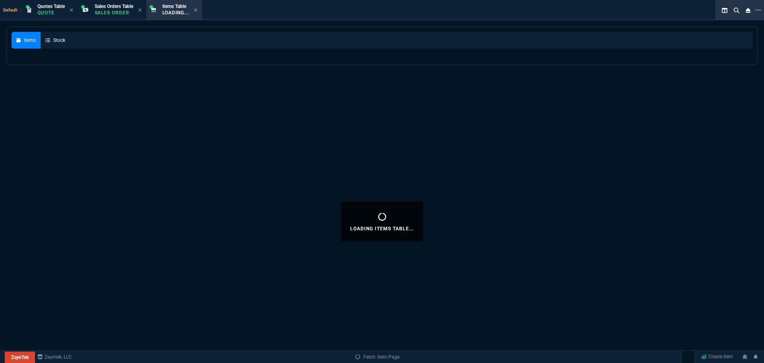
select select
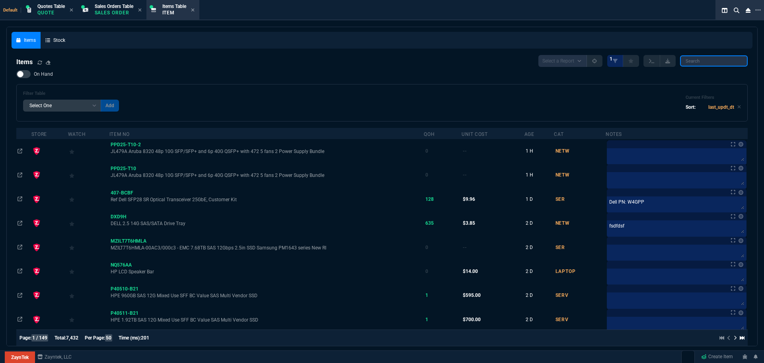
click at [699, 59] on input "search" at bounding box center [714, 60] width 68 height 11
paste input "ST18000NE000"
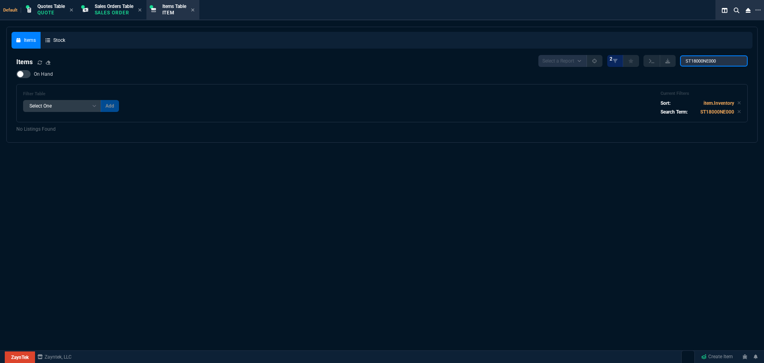
type input "ST18000NE000"
click at [28, 74] on div at bounding box center [23, 74] width 14 height 8
click at [16, 74] on input "On Hand" at bounding box center [16, 74] width 0 height 0
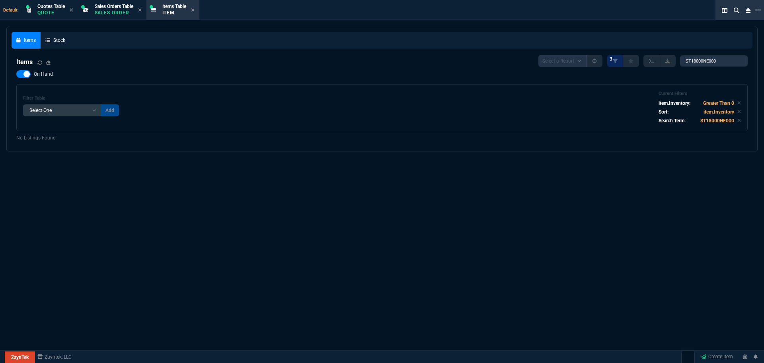
click at [23, 77] on div at bounding box center [23, 74] width 14 height 8
click at [16, 74] on input "On Hand" at bounding box center [16, 74] width 0 height 0
checkbox input "false"
click at [54, 9] on div "Quotes Table Quote" at bounding box center [50, 10] width 27 height 14
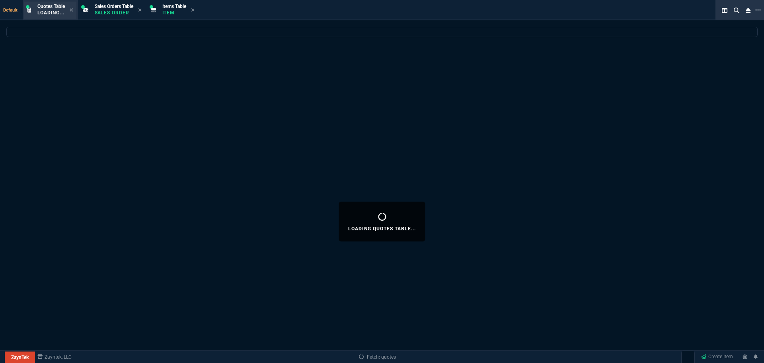
select select
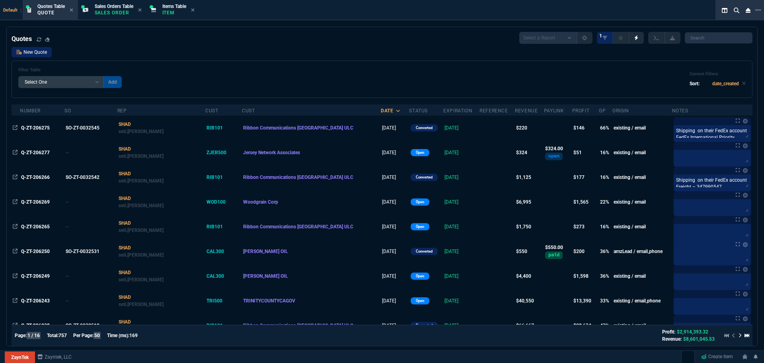
click at [26, 52] on link "New Quote" at bounding box center [32, 52] width 40 height 10
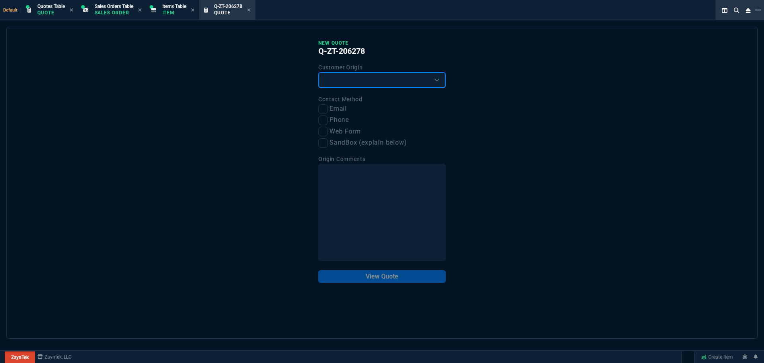
click at [346, 79] on select "Existing Customer Amazon Lead (first order) Website Lead (first order) Called (…" at bounding box center [381, 80] width 127 height 16
select select "existing"
click at [318, 72] on select "Existing Customer Amazon Lead (first order) Website Lead (first order) Called (…" at bounding box center [381, 80] width 127 height 16
click at [325, 108] on input "Email" at bounding box center [323, 109] width 10 height 10
checkbox input "true"
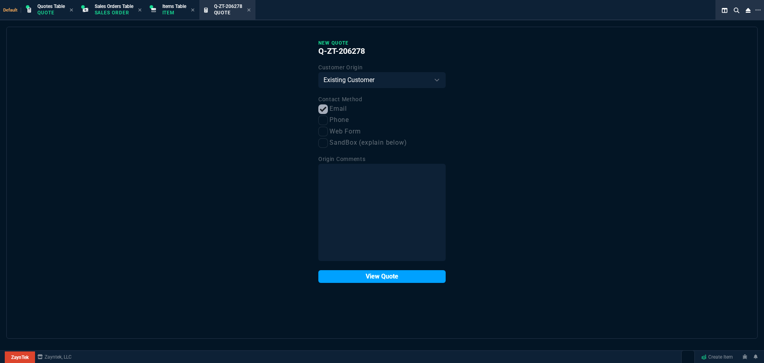
click at [371, 277] on button "View Quote" at bounding box center [381, 276] width 127 height 13
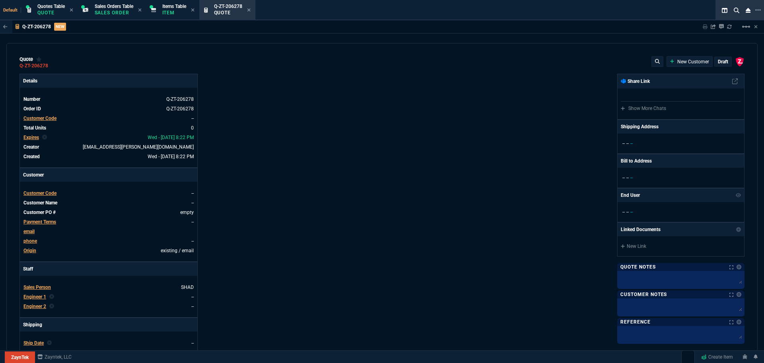
click at [44, 193] on span "Customer Code" at bounding box center [39, 193] width 33 height 6
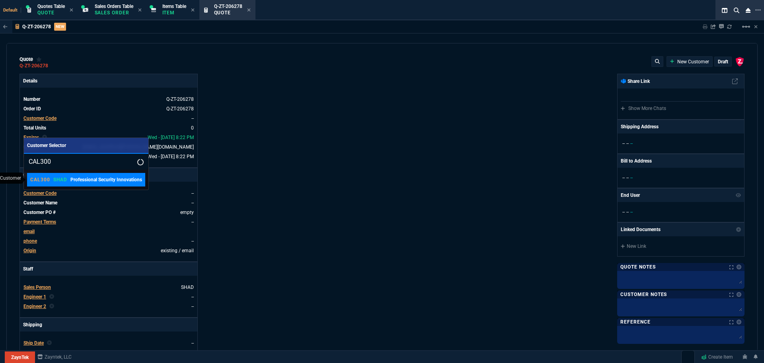
type input "CAL300"
click at [43, 179] on p "CAL300" at bounding box center [40, 179] width 20 height 6
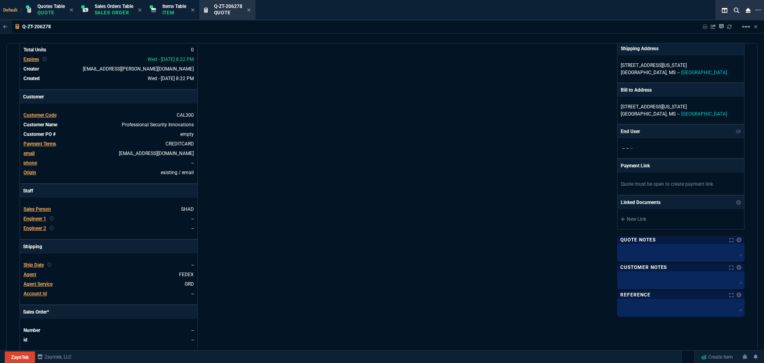
scroll to position [305, 0]
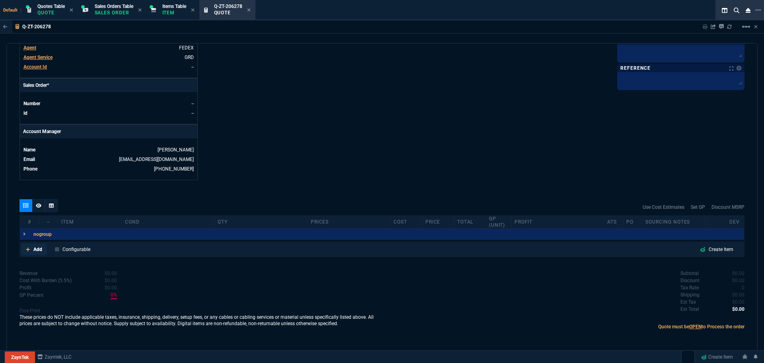
click at [36, 247] on p "Add" at bounding box center [37, 249] width 9 height 7
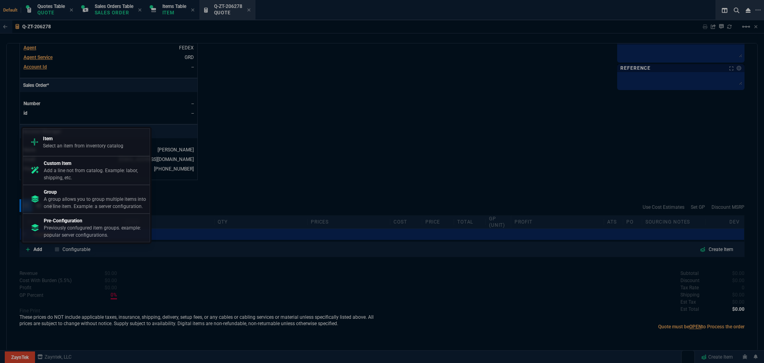
drag, startPoint x: 93, startPoint y: 144, endPoint x: 100, endPoint y: 132, distance: 13.7
click at [93, 143] on p "Select an item from inventory catalog" at bounding box center [83, 145] width 80 height 7
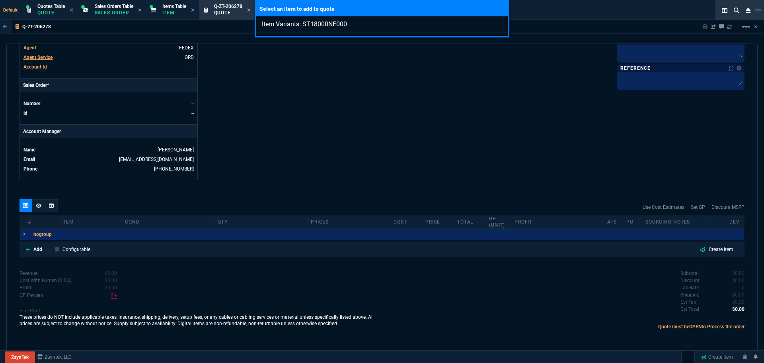
type input "Item Variants: ST18000NE000"
click at [34, 251] on div "Select an item to add to quote Item Variants: ST18000NE000" at bounding box center [382, 181] width 764 height 363
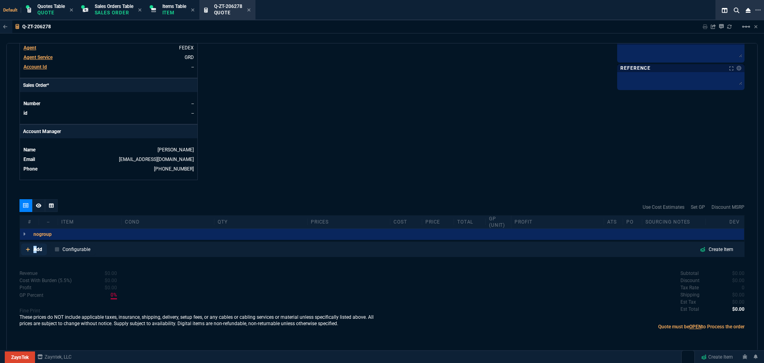
click at [35, 251] on p "Add" at bounding box center [37, 249] width 9 height 7
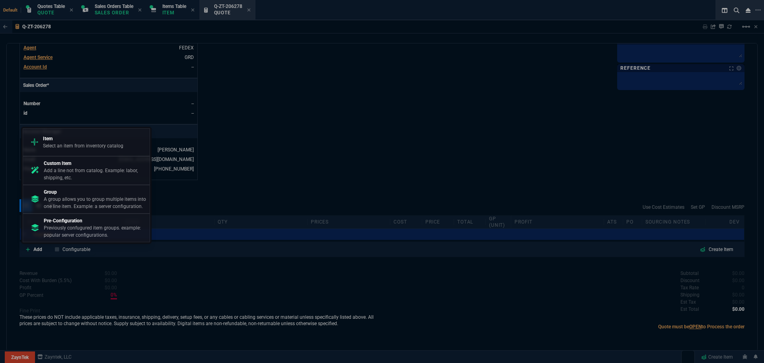
drag, startPoint x: 55, startPoint y: 178, endPoint x: 412, endPoint y: 49, distance: 379.8
click at [55, 177] on p "Add a line not from catalog. Example: labor, shipping, etc." at bounding box center [95, 174] width 103 height 14
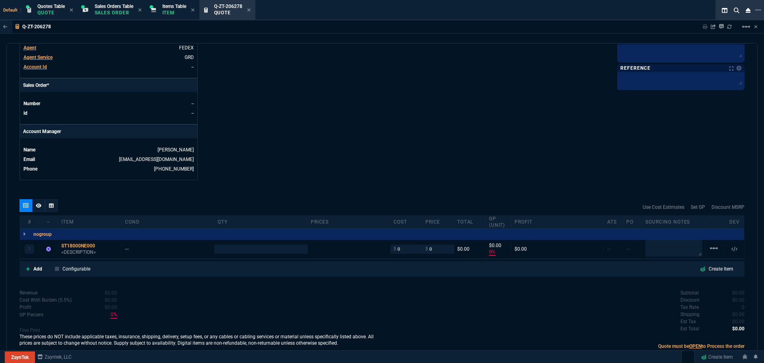
type input "0"
click at [73, 243] on div "ST18000NE000" at bounding box center [89, 245] width 57 height 6
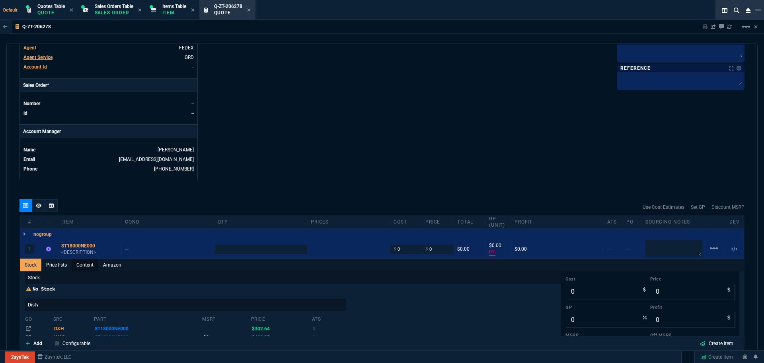
click at [86, 264] on link "Content" at bounding box center [85, 264] width 27 height 13
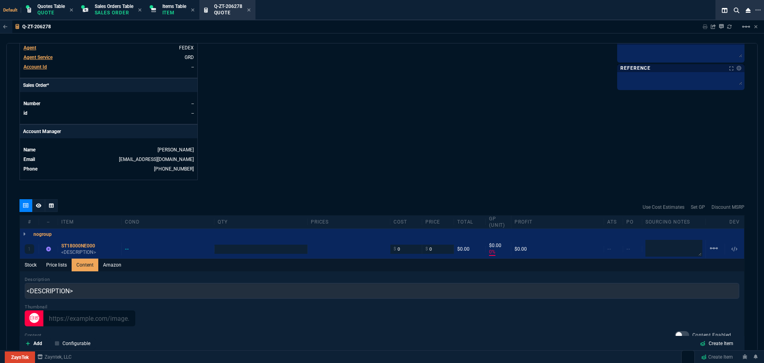
scroll to position [0, 0]
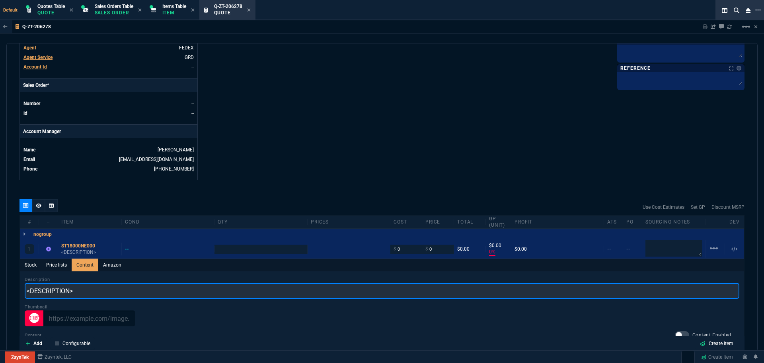
click at [75, 293] on input "<DESCRIPTION>" at bounding box center [382, 291] width 715 height 16
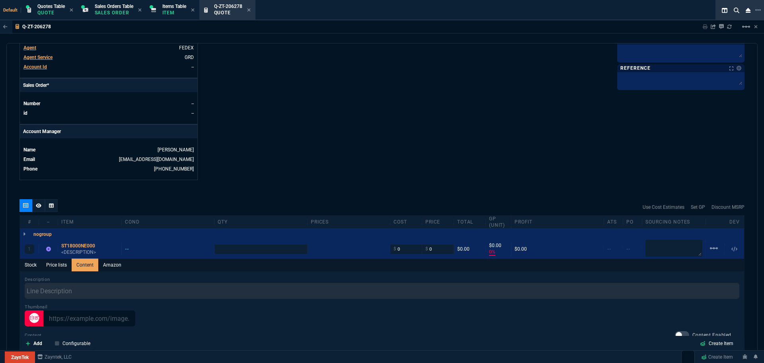
type input "1"
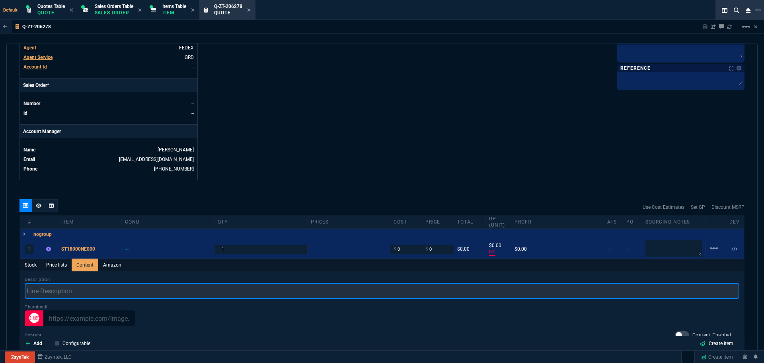
click at [87, 289] on input "text" at bounding box center [382, 291] width 715 height 16
paste input "Seagate IronWolf Pro 18TB 7200RPM SATA 6Gb/s 256MB Cache 3.5-inch Hard Drive"
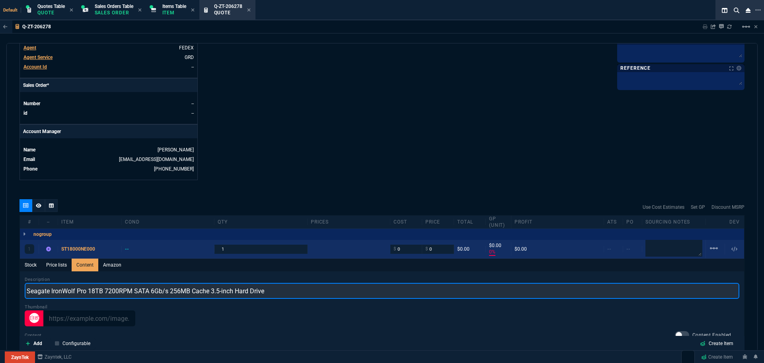
type input "Seagate IronWolf Pro 18TB 7200RPM SATA 6Gb/s 256MB Cache 3.5-inch Hard Drive"
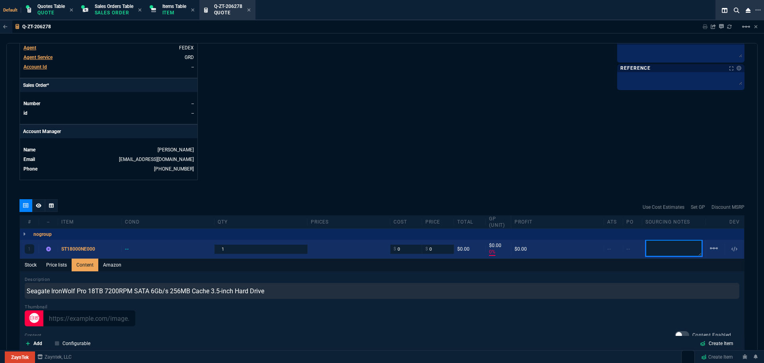
click at [668, 248] on textarea at bounding box center [674, 248] width 57 height 17
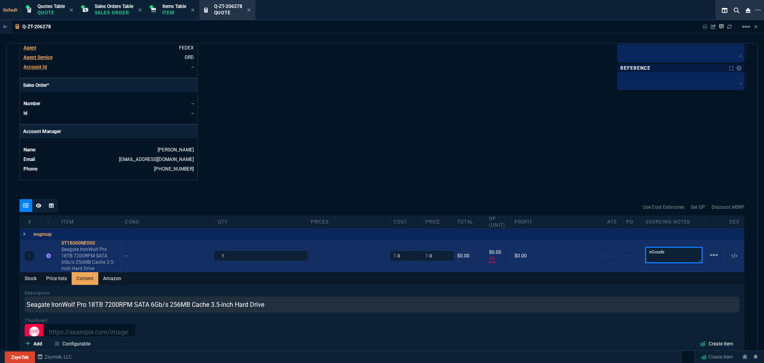
type textarea "eGoods"
click at [229, 257] on input "1" at bounding box center [261, 255] width 86 height 9
type input "3"
click at [412, 255] on input "0" at bounding box center [406, 255] width 25 height 9
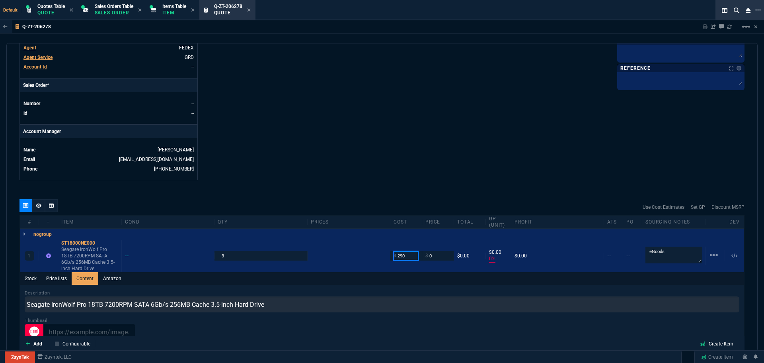
type input "290"
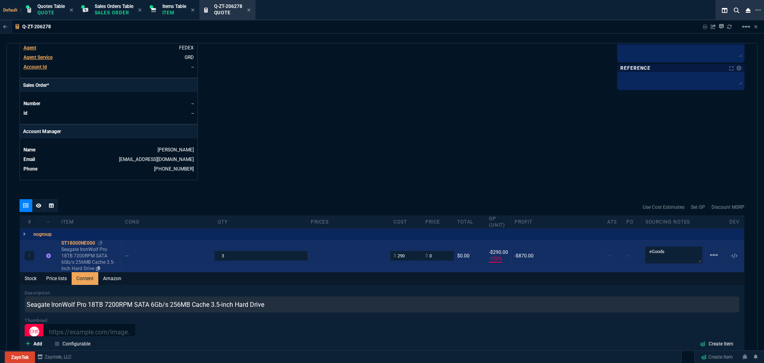
click at [67, 242] on div "ST18000NE000" at bounding box center [89, 243] width 57 height 6
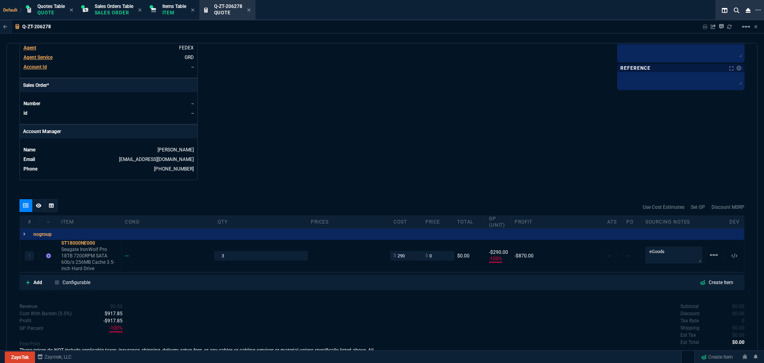
type input "-100"
type input "-290"
click at [86, 242] on div "ST18000NE000" at bounding box center [89, 243] width 57 height 6
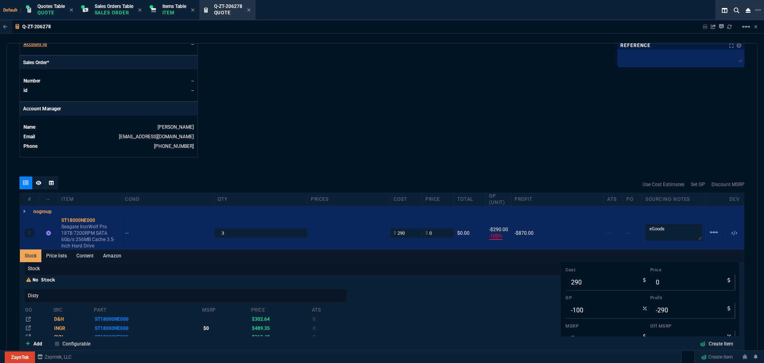
scroll to position [543, 0]
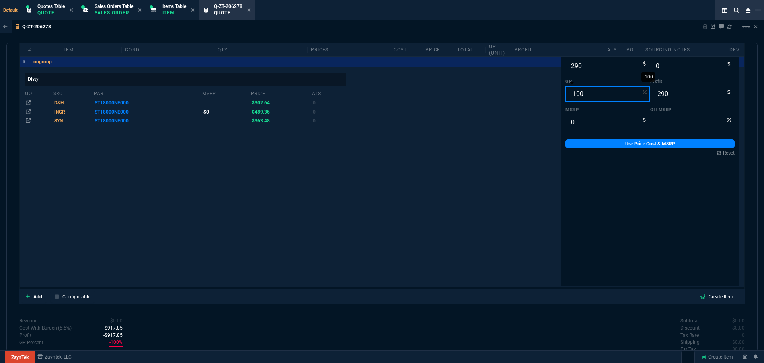
click at [590, 94] on input "-100" at bounding box center [608, 94] width 85 height 16
type input "2"
type input "296"
type input "6"
type input "20"
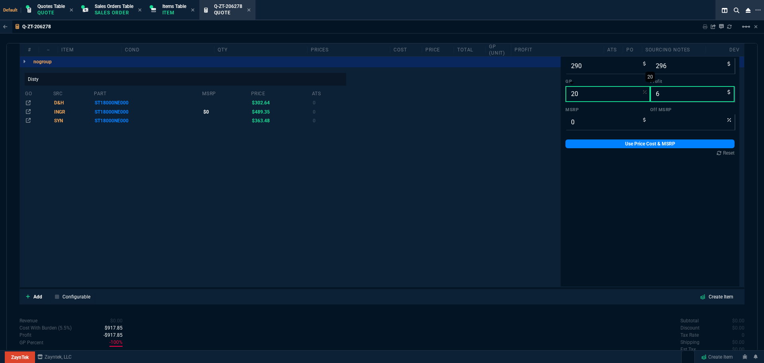
type input "363"
type input "73"
type input "20"
click at [638, 145] on link "Use Price Cost & MSRP" at bounding box center [650, 143] width 169 height 9
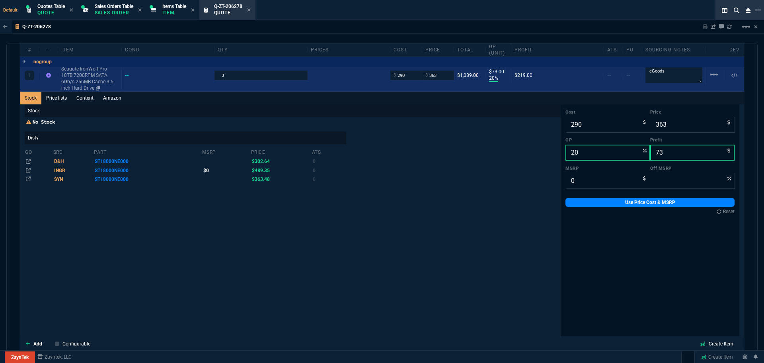
scroll to position [344, 0]
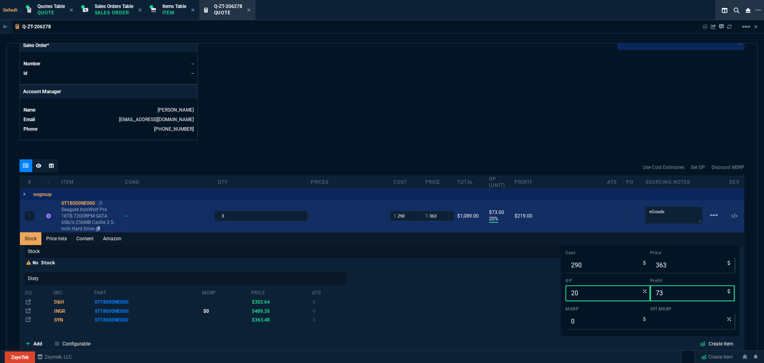
click at [72, 202] on div "ST18000NE000" at bounding box center [89, 203] width 57 height 6
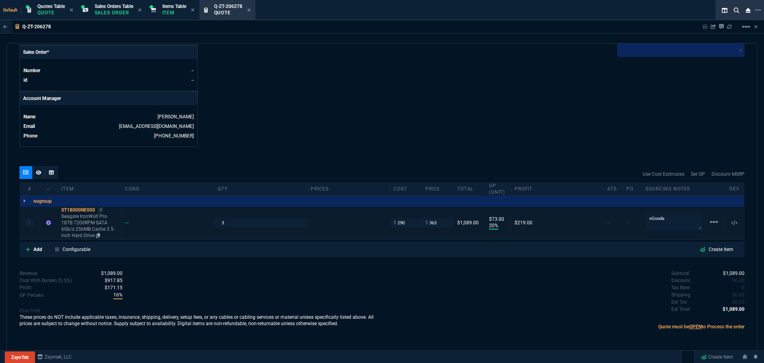
scroll to position [338, 0]
click at [437, 223] on input "363" at bounding box center [438, 222] width 25 height 9
type input "339"
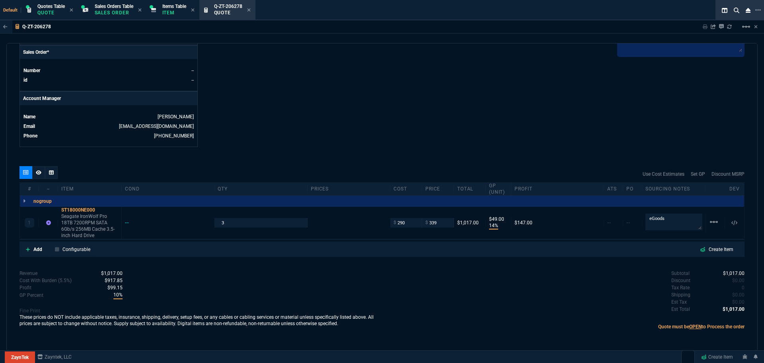
type input "14"
type input "49"
click at [434, 225] on input "339" at bounding box center [438, 222] width 25 height 9
click at [82, 210] on div "ST18000NE000" at bounding box center [89, 210] width 57 height 6
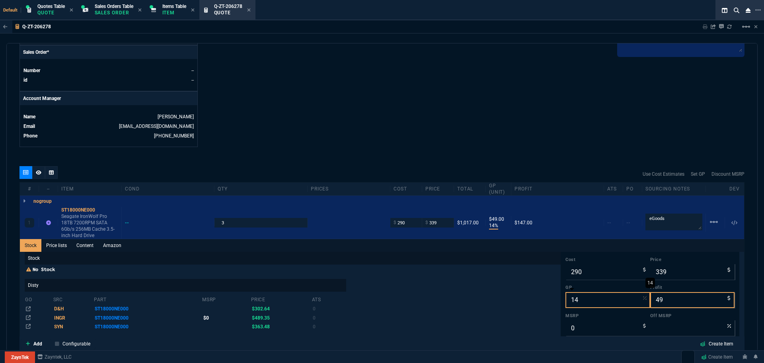
click at [596, 299] on input "14" at bounding box center [608, 300] width 85 height 16
type input "2"
type input "296"
type input "6"
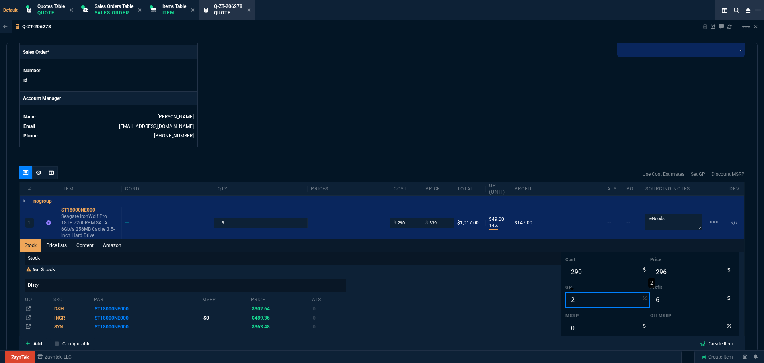
type input "20"
type input "363"
type input "73"
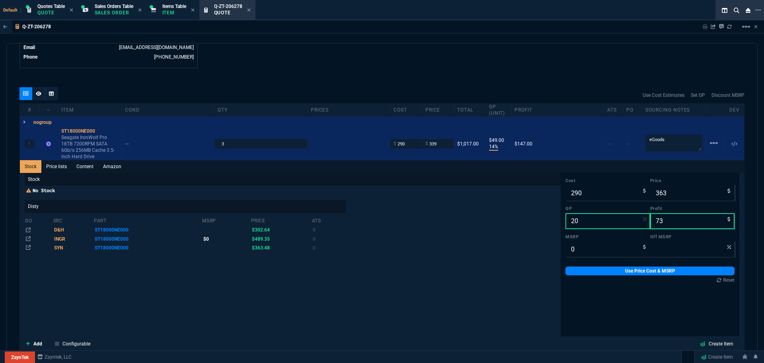
scroll to position [576, 0]
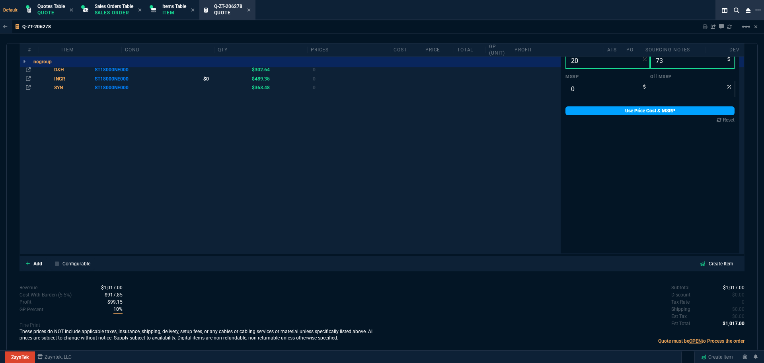
type input "20"
drag, startPoint x: 639, startPoint y: 109, endPoint x: 577, endPoint y: 135, distance: 67.1
click at [638, 109] on link "Use Price Cost & MSRP" at bounding box center [650, 110] width 169 height 9
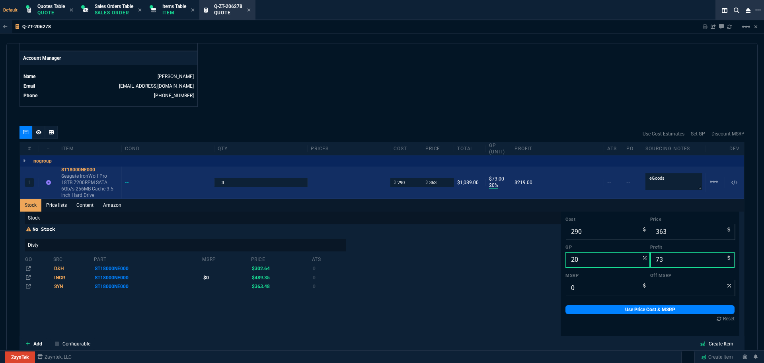
scroll to position [377, 0]
click at [74, 168] on div "ST18000NE000" at bounding box center [89, 170] width 57 height 6
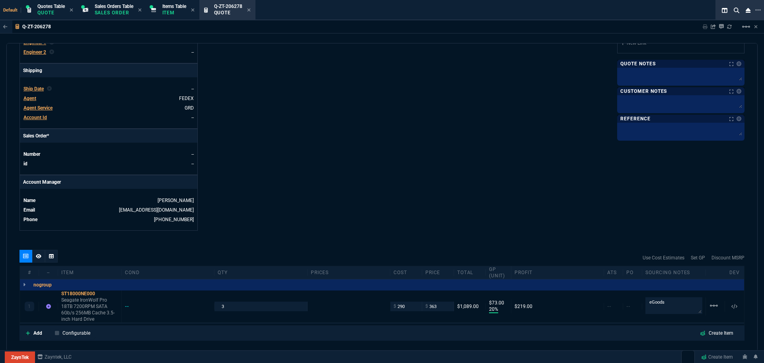
scroll to position [338, 0]
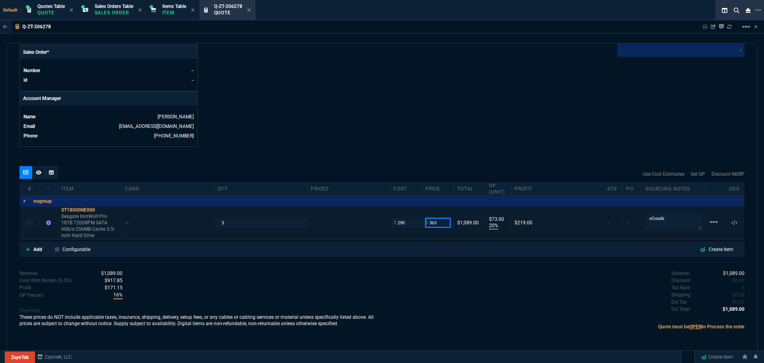
click at [439, 225] on input "363" at bounding box center [438, 222] width 25 height 9
type input "365"
type input "21"
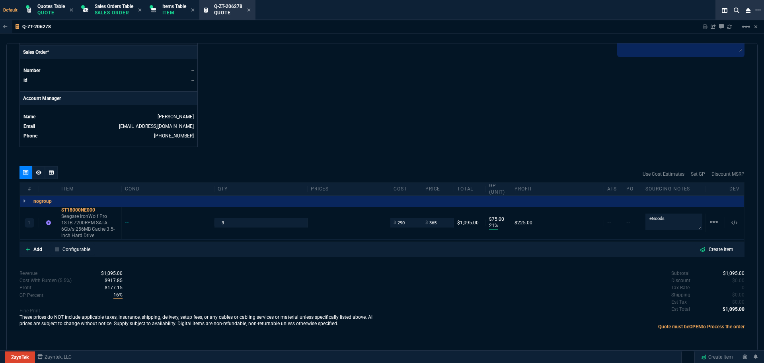
type input "75"
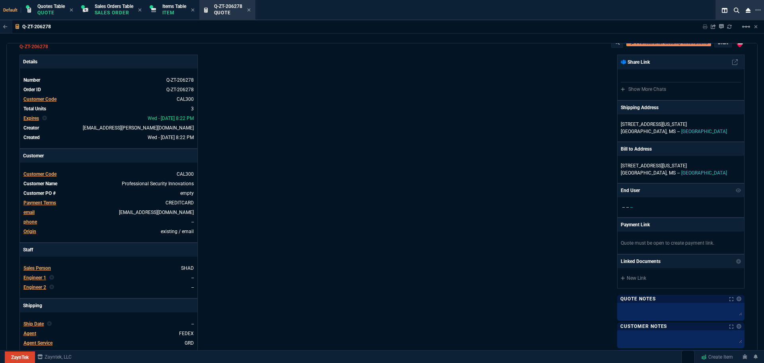
scroll to position [0, 0]
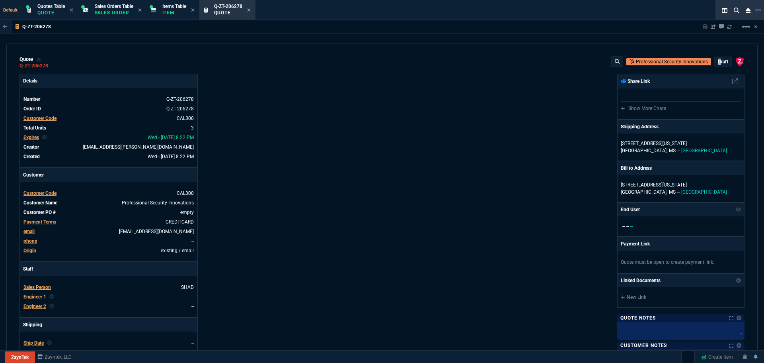
click at [718, 62] on p "draft" at bounding box center [723, 62] width 10 height 6
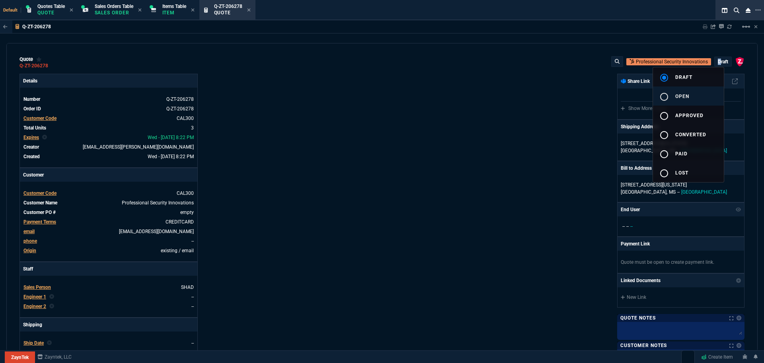
click at [666, 95] on mat-icon "radio_button_unchecked" at bounding box center [665, 97] width 10 height 10
type input "21"
type input "75"
click at [495, 154] on div at bounding box center [382, 181] width 764 height 363
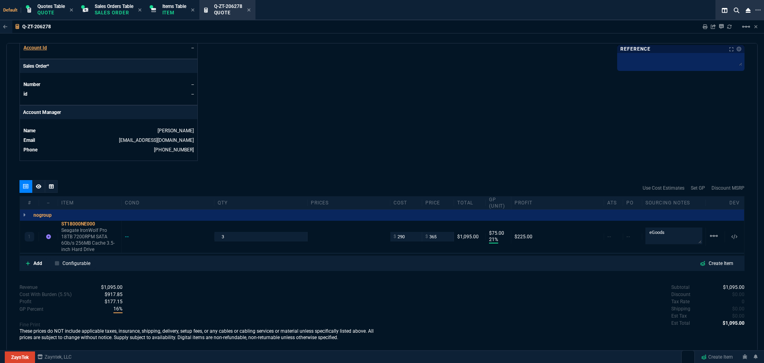
scroll to position [329, 0]
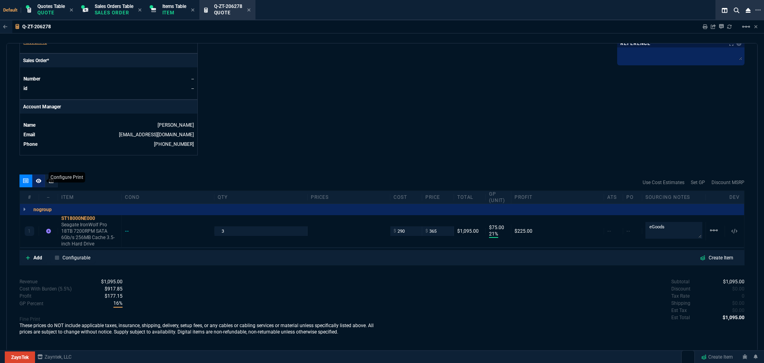
click at [40, 178] on div at bounding box center [38, 180] width 13 height 13
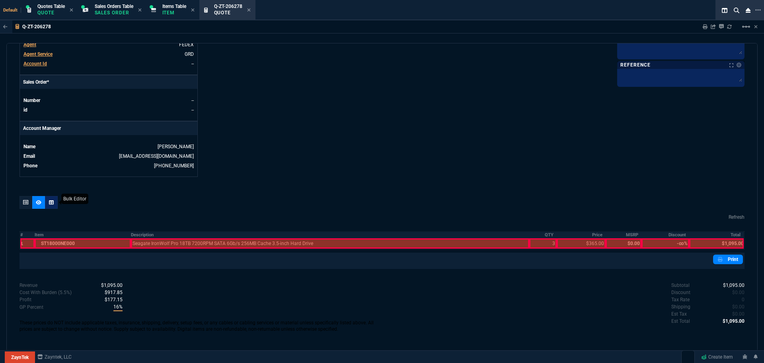
scroll to position [308, 0]
click at [141, 236] on th "Description" at bounding box center [330, 234] width 398 height 7
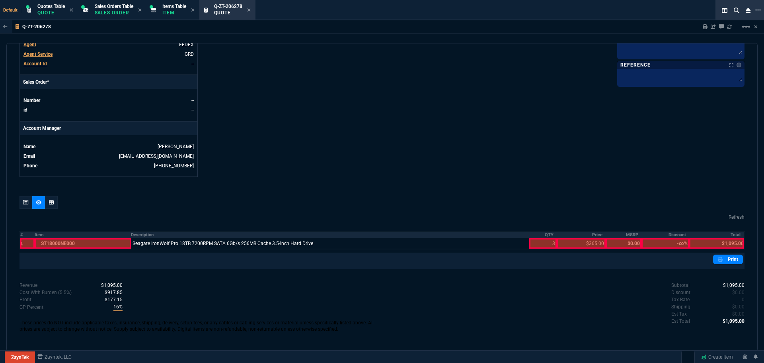
click at [547, 234] on th "QTY" at bounding box center [542, 234] width 27 height 7
click at [591, 233] on th "Price" at bounding box center [581, 234] width 49 height 7
click at [729, 233] on th "Total" at bounding box center [716, 234] width 55 height 7
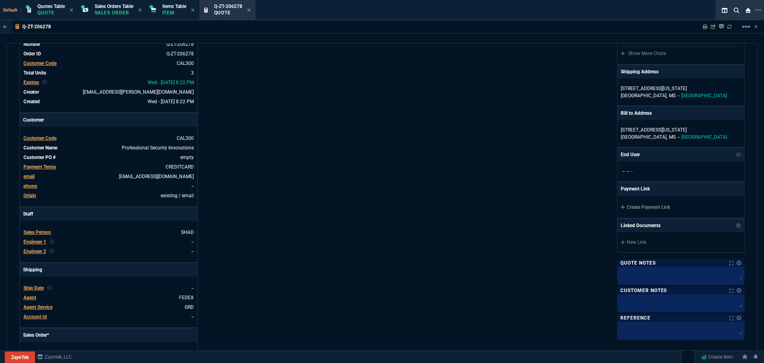
scroll to position [69, 0]
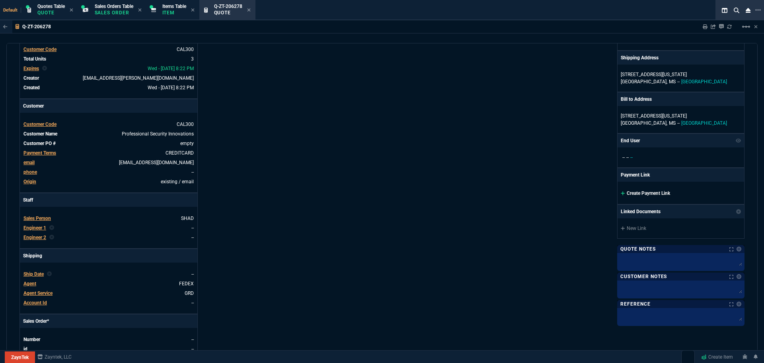
click at [635, 193] on link "Create Payment Link" at bounding box center [645, 193] width 49 height 6
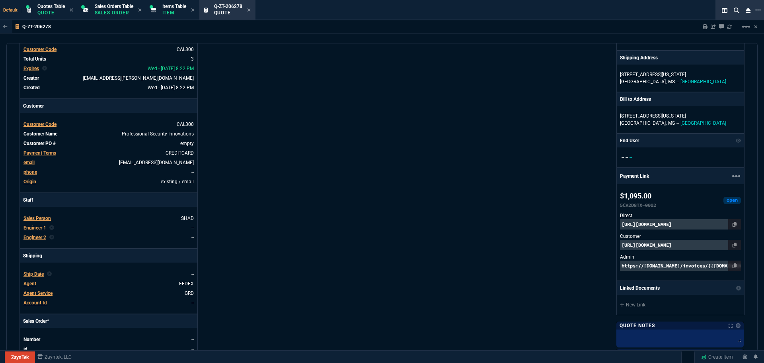
scroll to position [268, 0]
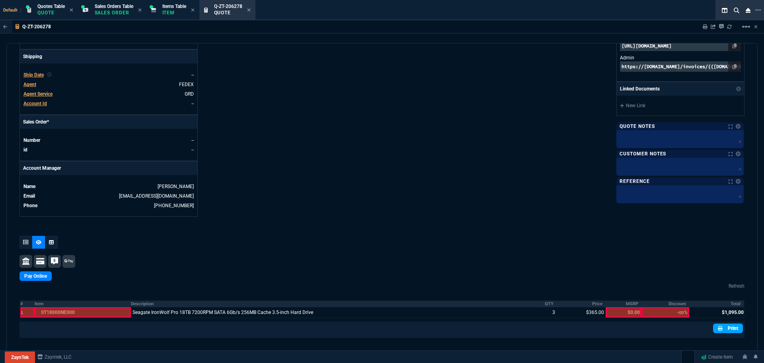
click at [723, 326] on link "Print" at bounding box center [728, 328] width 30 height 10
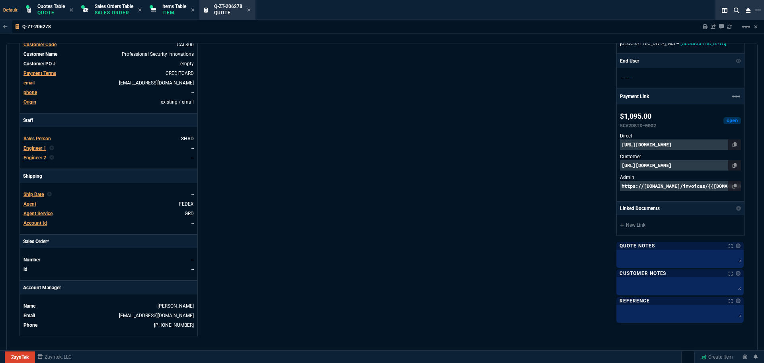
scroll to position [0, 0]
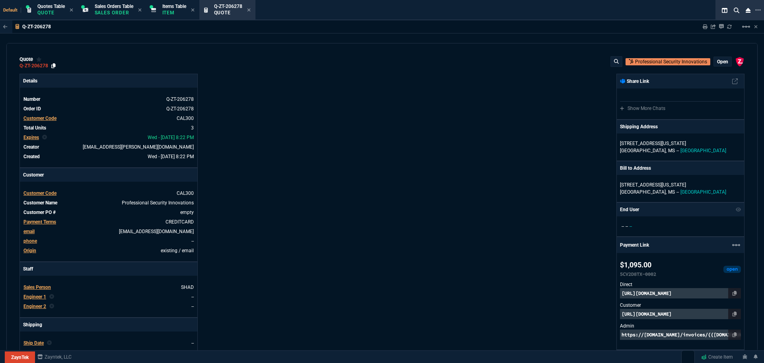
click at [55, 65] on icon at bounding box center [53, 65] width 4 height 5
click at [733, 313] on icon at bounding box center [735, 313] width 4 height 5
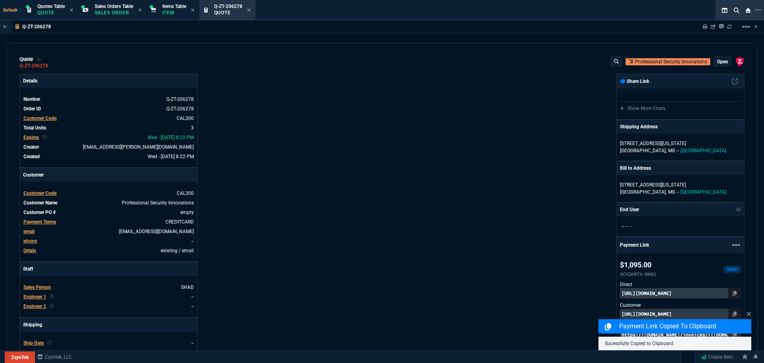
click at [705, 314] on div "Payment Link Copied to Clipboard Sucessfully Copied to Clipboard" at bounding box center [675, 329] width 153 height 41
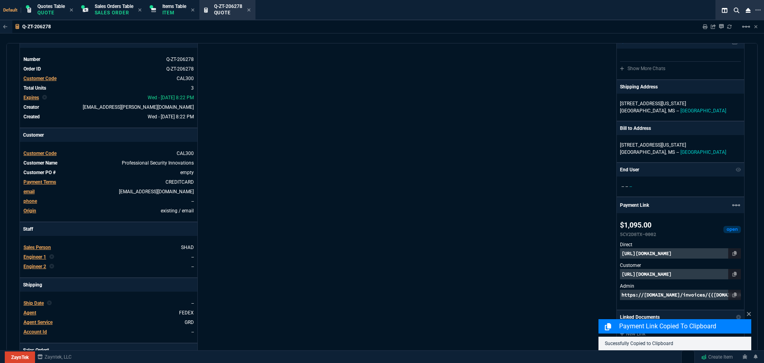
click at [652, 273] on p "https://pay.zayntek.com/public/quotes/Q-ZT-206278/checkout" at bounding box center [680, 274] width 121 height 10
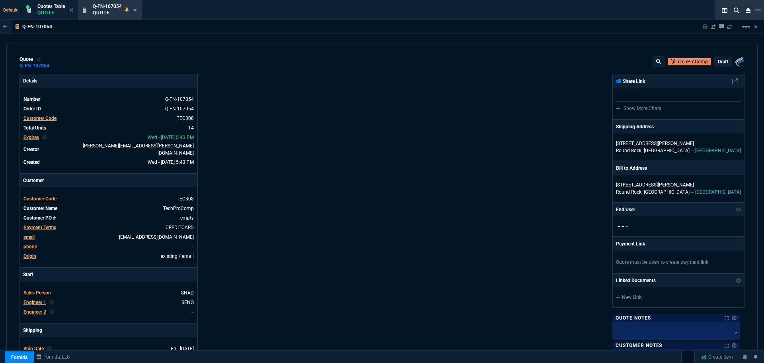
select select "4: SHAD"
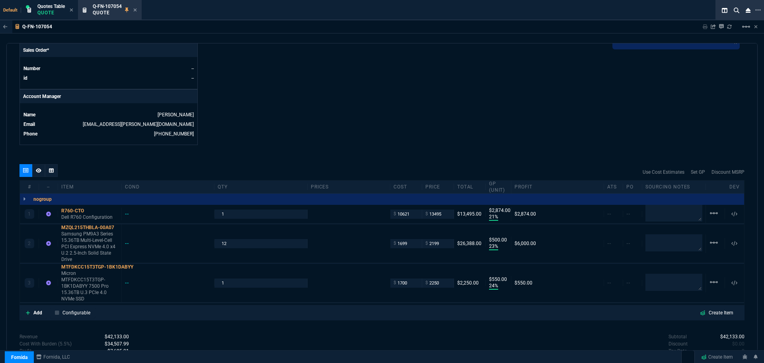
scroll to position [358, 0]
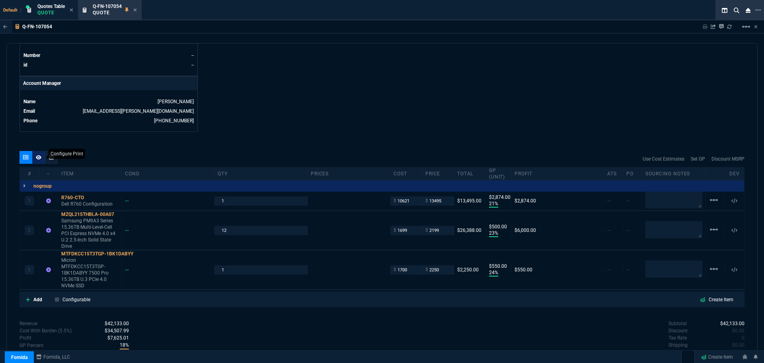
click at [40, 155] on icon at bounding box center [39, 157] width 6 height 5
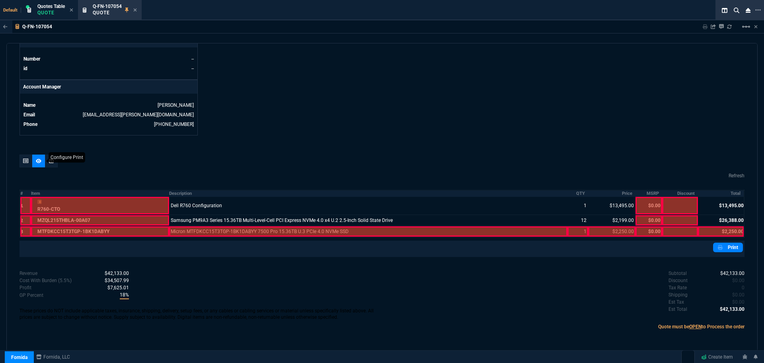
scroll to position [349, 0]
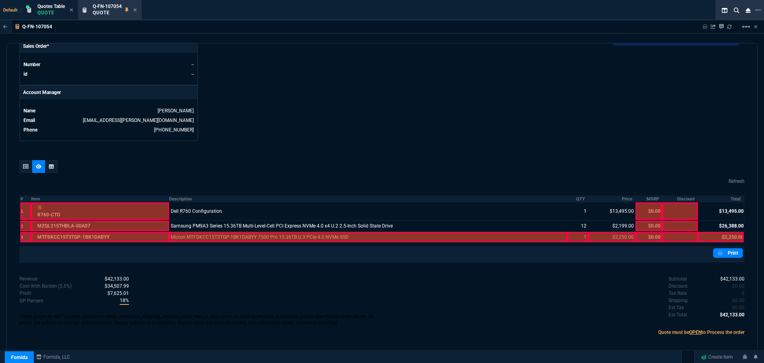
click at [233, 233] on div at bounding box center [368, 237] width 398 height 10
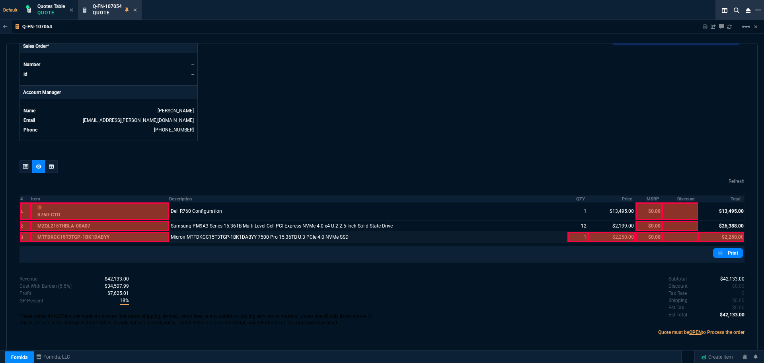
click at [577, 232] on div at bounding box center [578, 237] width 21 height 10
click at [619, 234] on div at bounding box center [611, 237] width 47 height 10
click at [719, 232] on div at bounding box center [721, 237] width 46 height 10
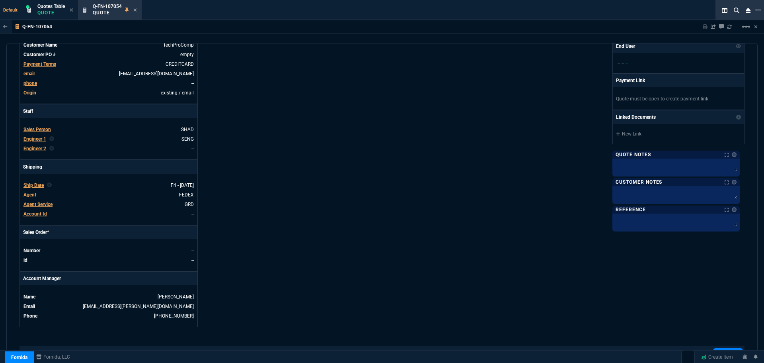
scroll to position [31, 0]
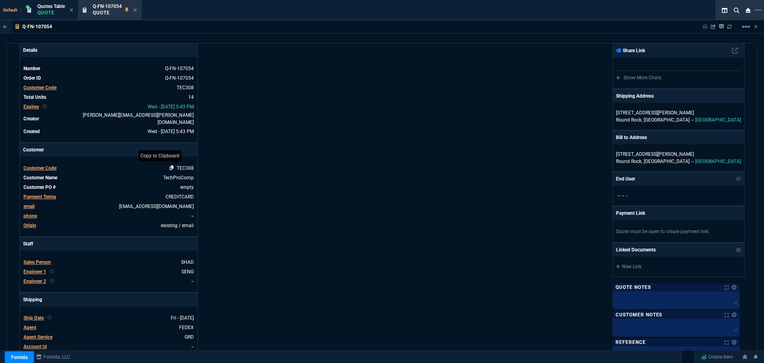
click at [171, 165] on icon at bounding box center [172, 167] width 4 height 5
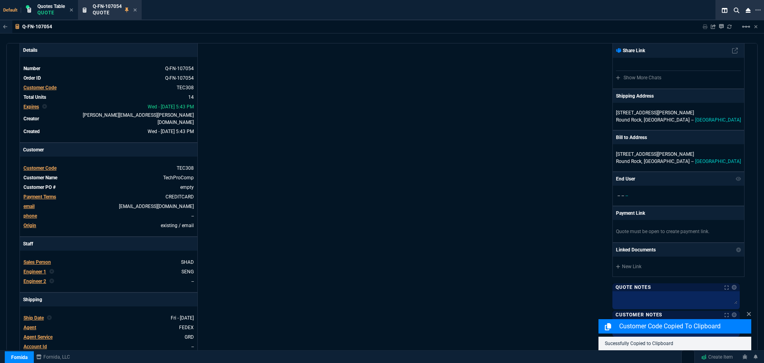
click at [45, 9] on div "Quotes Table Quote" at bounding box center [50, 10] width 27 height 14
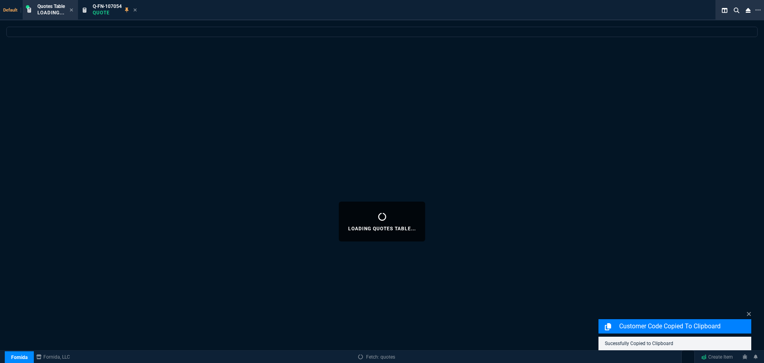
select select
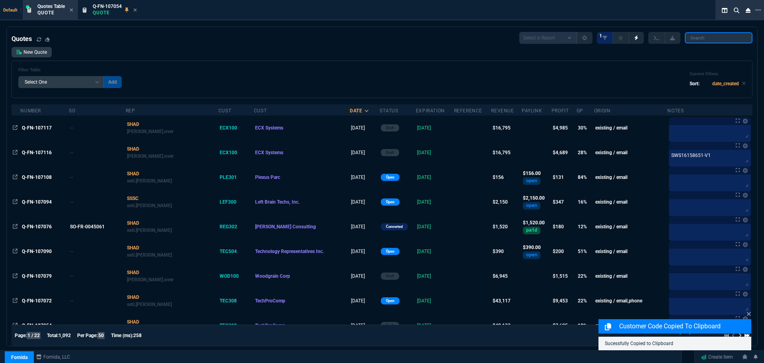
click at [714, 37] on input "search" at bounding box center [719, 37] width 68 height 11
paste input "TEC308"
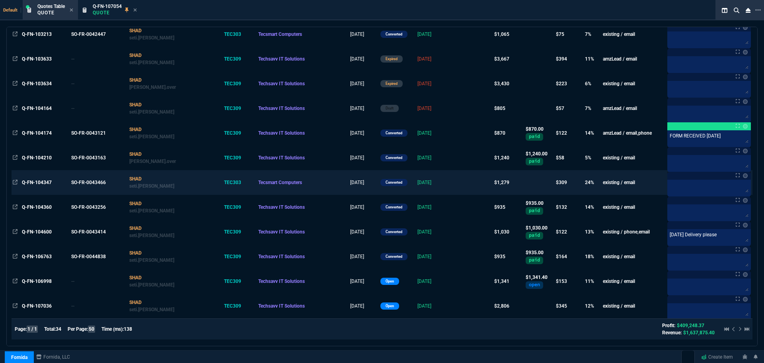
scroll to position [639, 0]
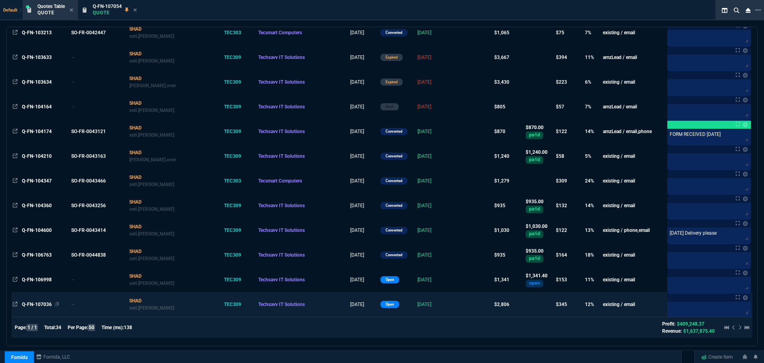
type input "TEC308"
click at [39, 304] on span "Q-FN-107036" at bounding box center [37, 304] width 30 height 6
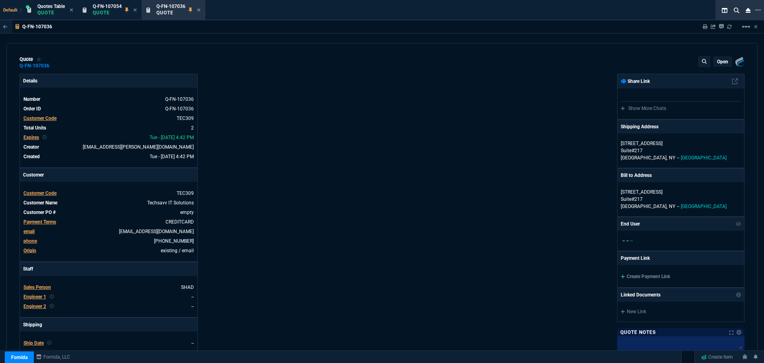
type input "20"
type input "211"
type input "15"
type input "262"
type input "19"
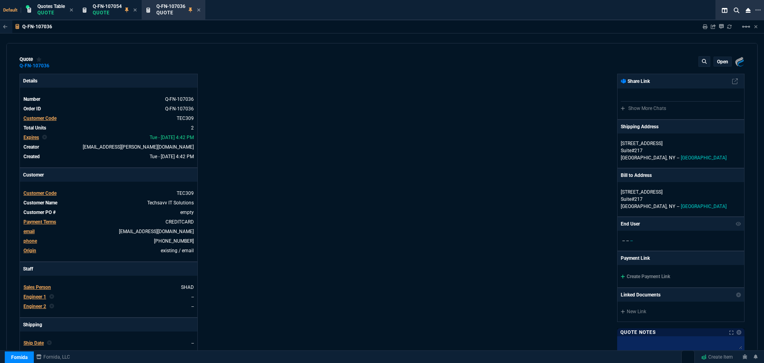
type input "10"
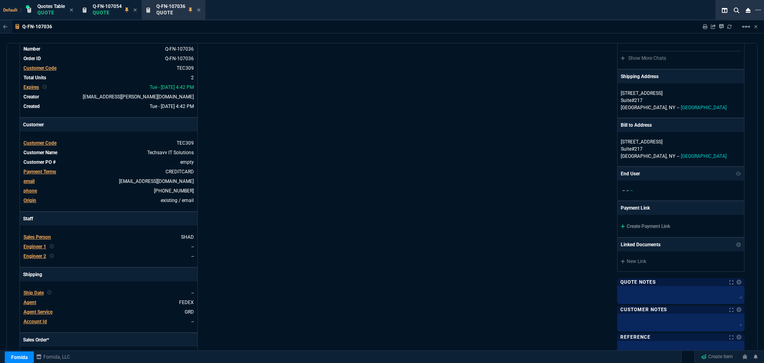
scroll to position [0, 0]
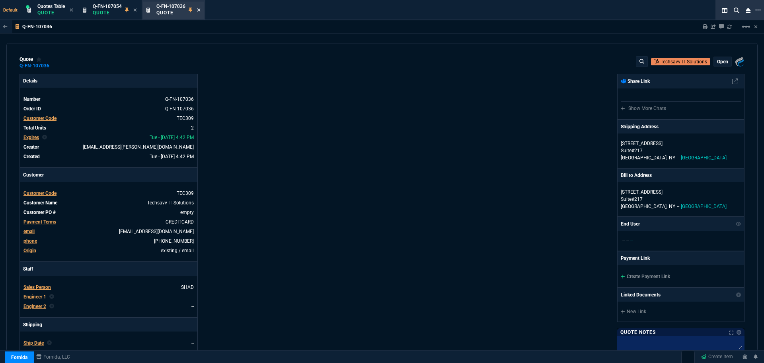
click at [199, 10] on icon at bounding box center [198, 9] width 3 height 3
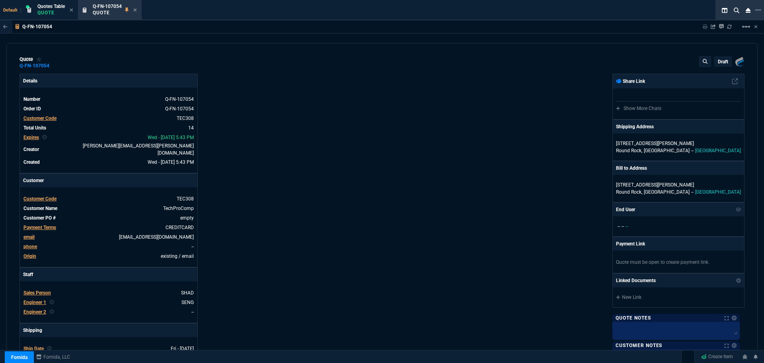
type input "21"
type input "2874"
type input "23"
type input "500"
type input "24"
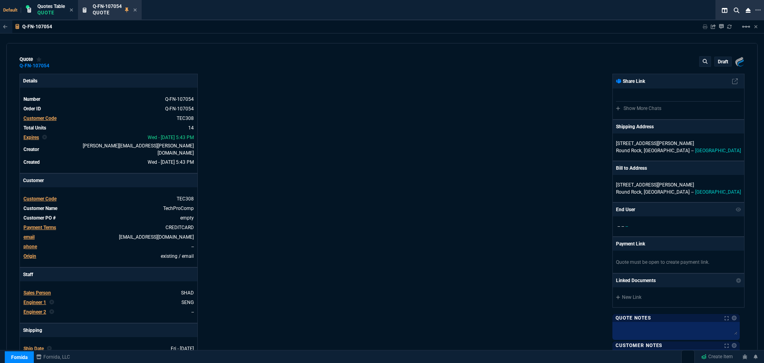
type input "550"
click at [45, 7] on span "Quotes Table" at bounding box center [50, 7] width 27 height 6
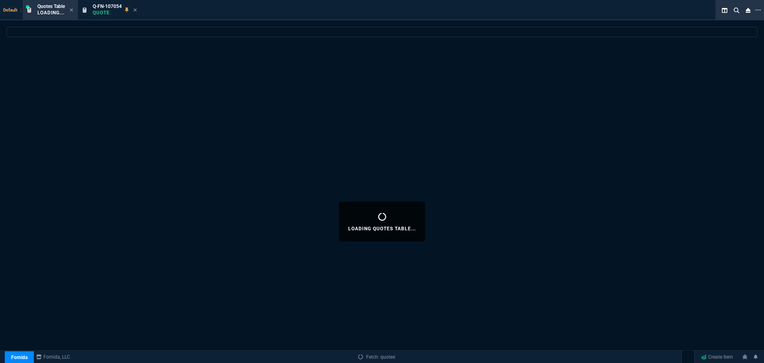
select select
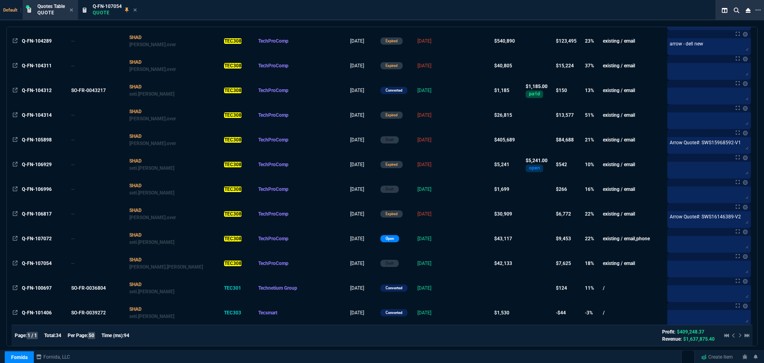
scroll to position [239, 0]
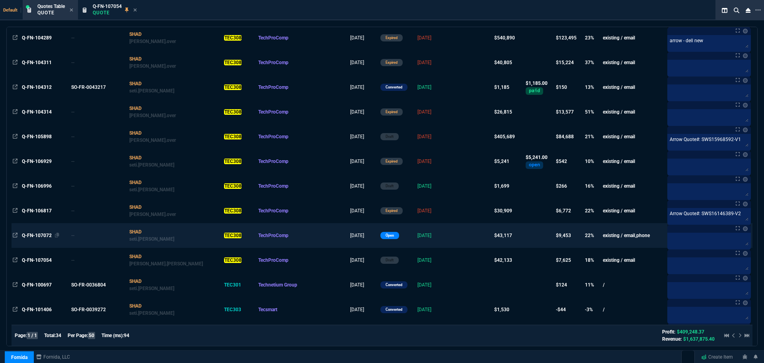
click at [33, 235] on span "Q-FN-107072" at bounding box center [37, 235] width 30 height 6
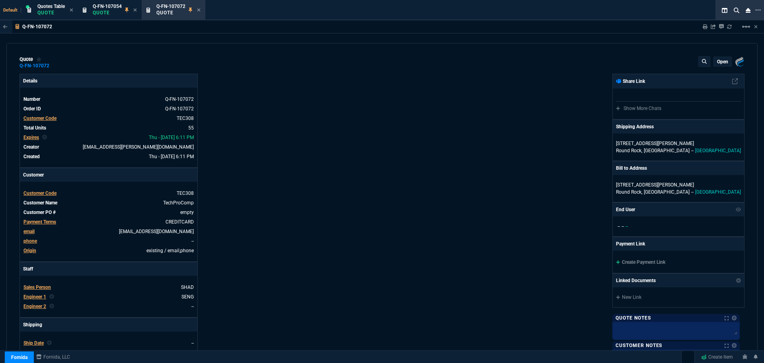
type input "21"
type input "2874"
type input "25"
type input "550"
type input "78"
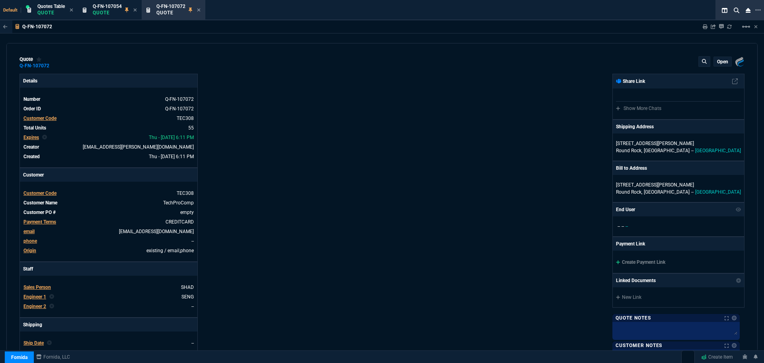
type input "175"
type input "25"
type input "115"
type input "50"
type input "25"
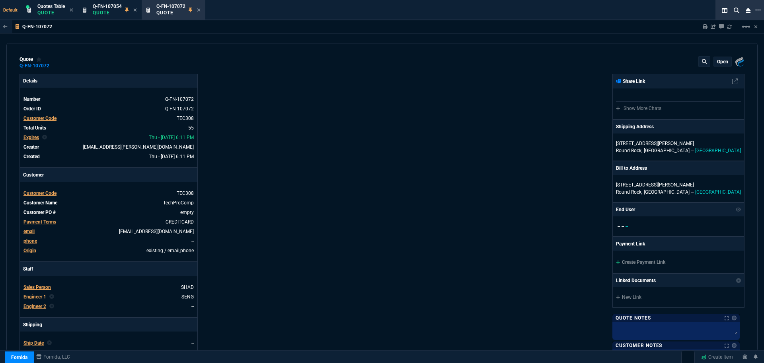
type input "100"
type input "17"
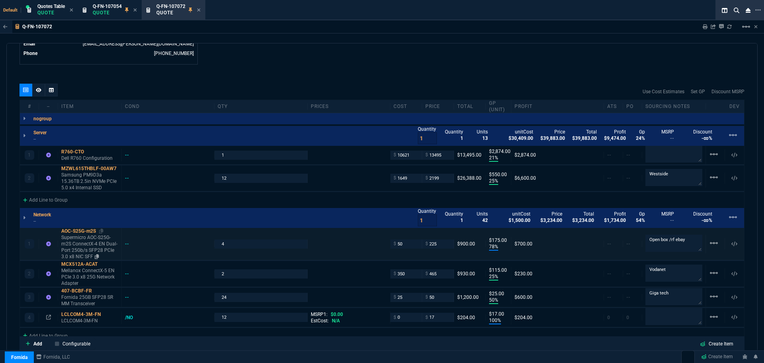
scroll to position [438, 0]
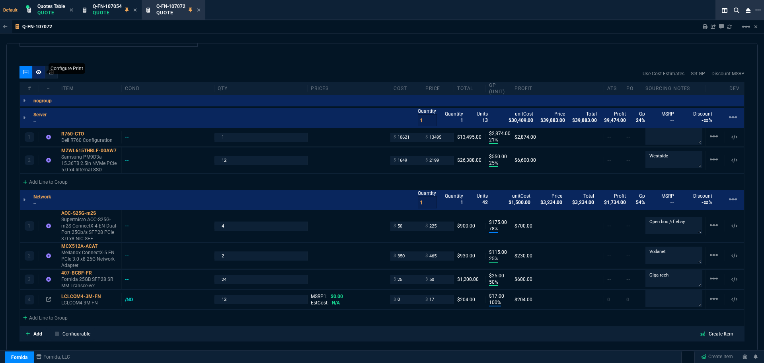
click at [39, 74] on icon at bounding box center [39, 72] width 6 height 4
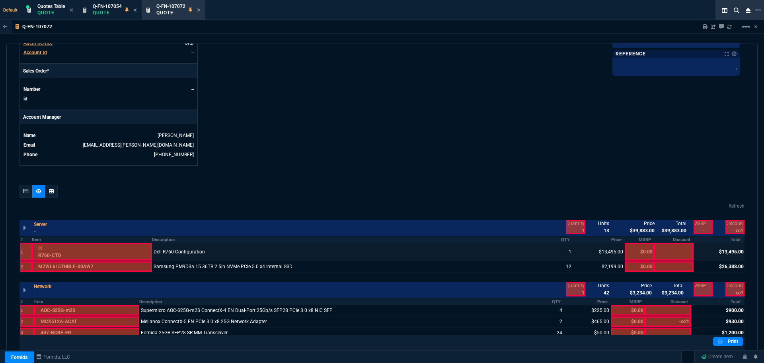
scroll to position [419, 0]
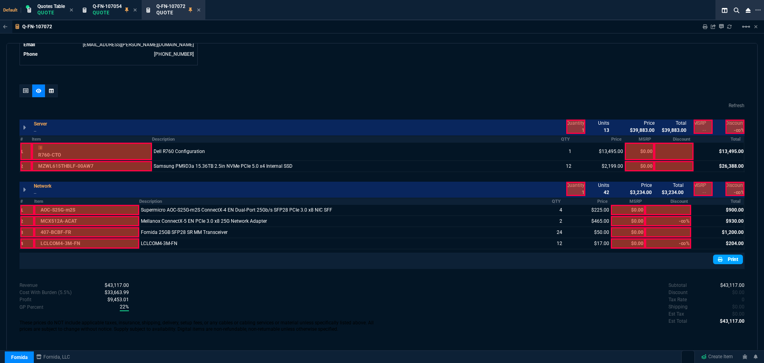
click at [721, 260] on link "Print" at bounding box center [728, 259] width 30 height 10
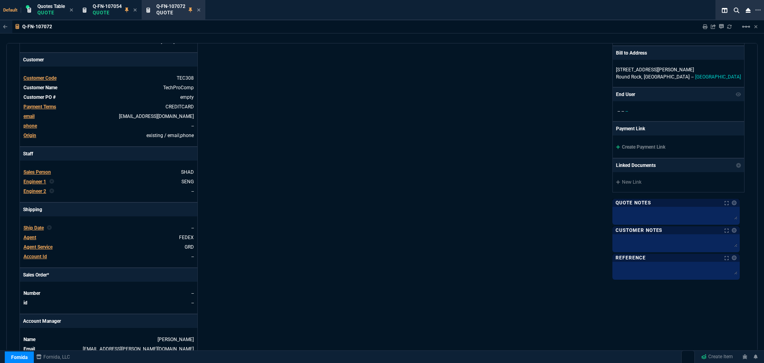
scroll to position [0, 0]
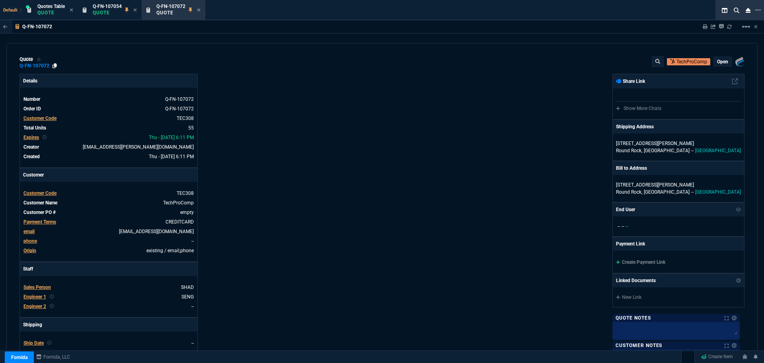
click at [55, 64] on icon at bounding box center [55, 65] width 4 height 5
